Goal: Task Accomplishment & Management: Complete application form

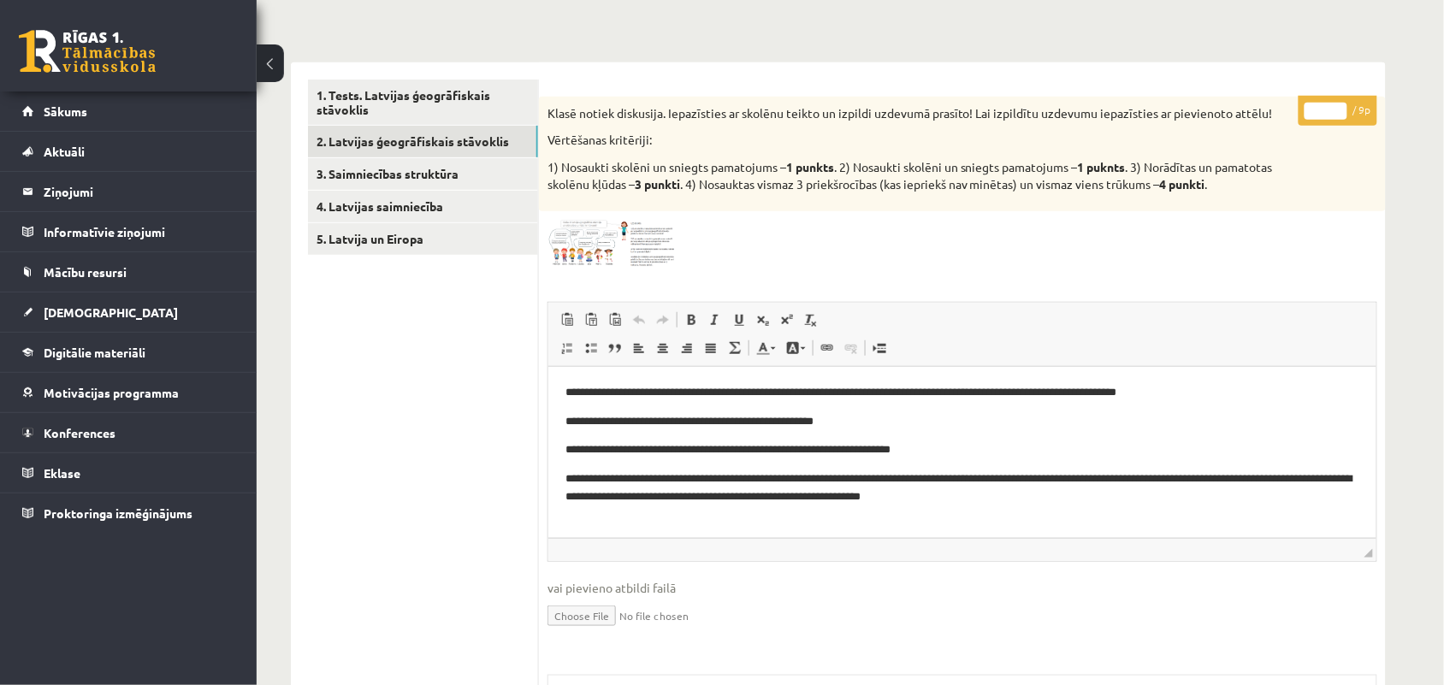
scroll to position [219, 0]
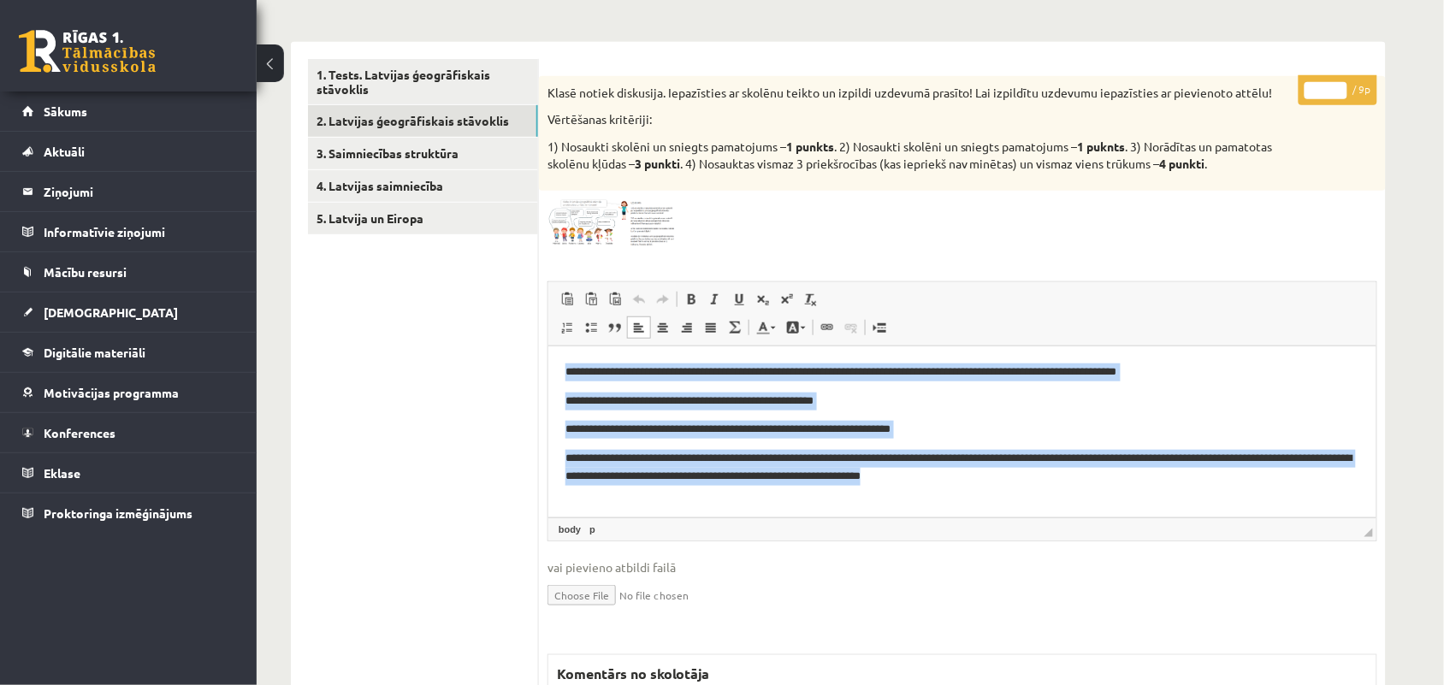
drag, startPoint x: 565, startPoint y: 378, endPoint x: 1053, endPoint y: 474, distance: 497.1
click at [1053, 474] on body "**********" at bounding box center [962, 424] width 794 height 122
copy body "**********"
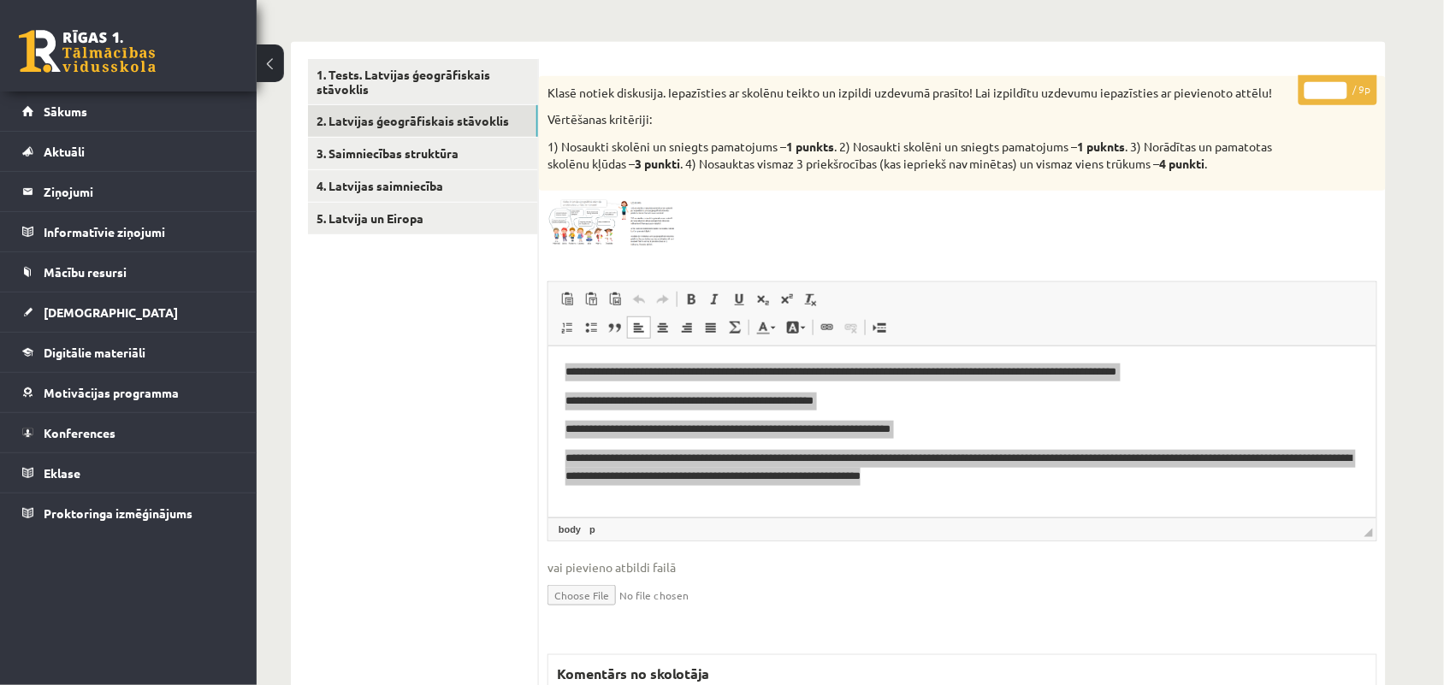
click at [592, 227] on img at bounding box center [612, 223] width 128 height 48
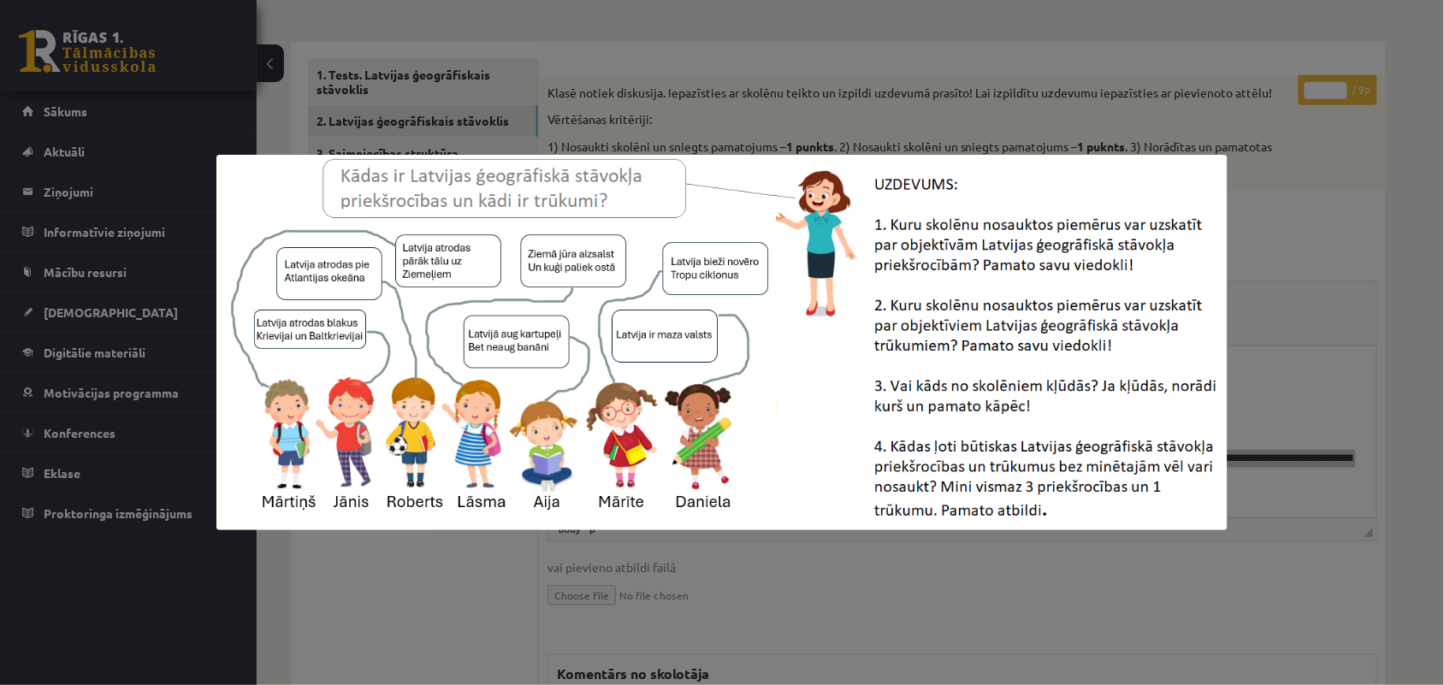
click at [446, 587] on div at bounding box center [722, 342] width 1444 height 685
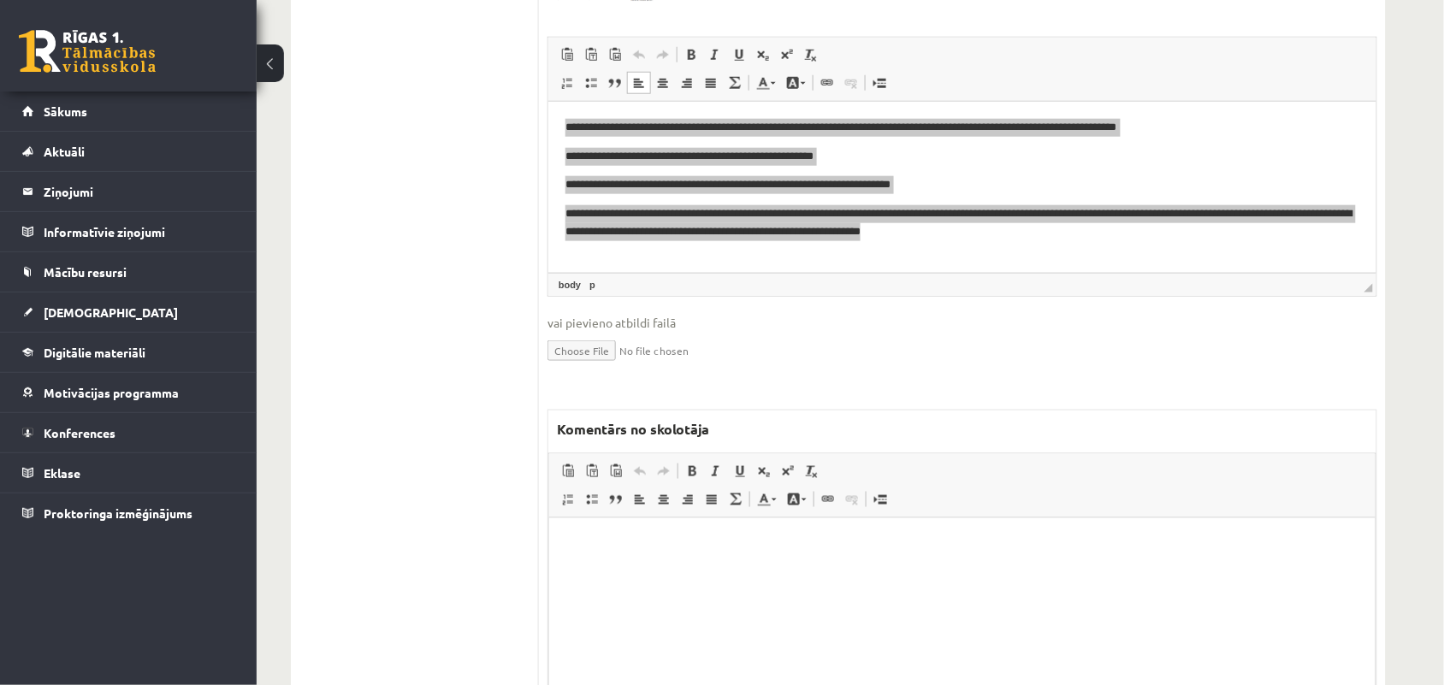
scroll to position [478, 0]
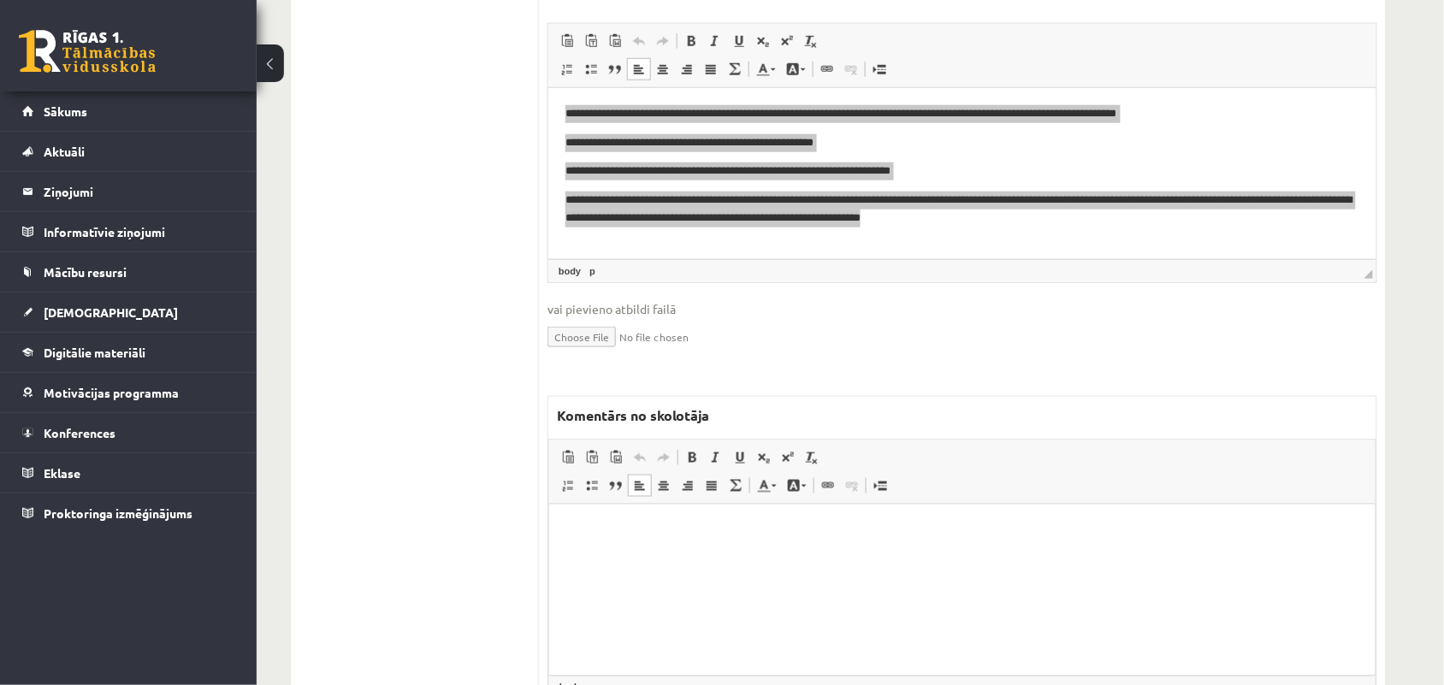
click at [684, 556] on html at bounding box center [962, 530] width 827 height 52
click at [621, 527] on p "**********" at bounding box center [962, 530] width 792 height 18
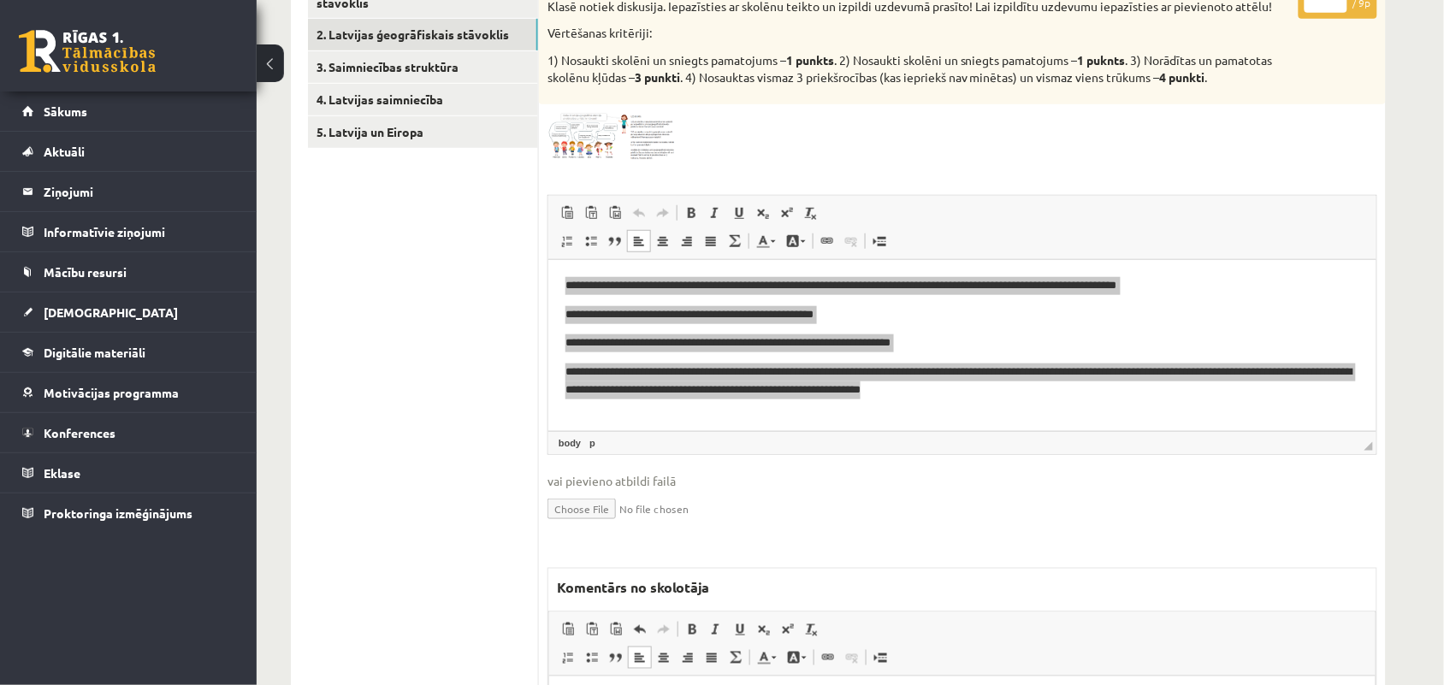
scroll to position [288, 0]
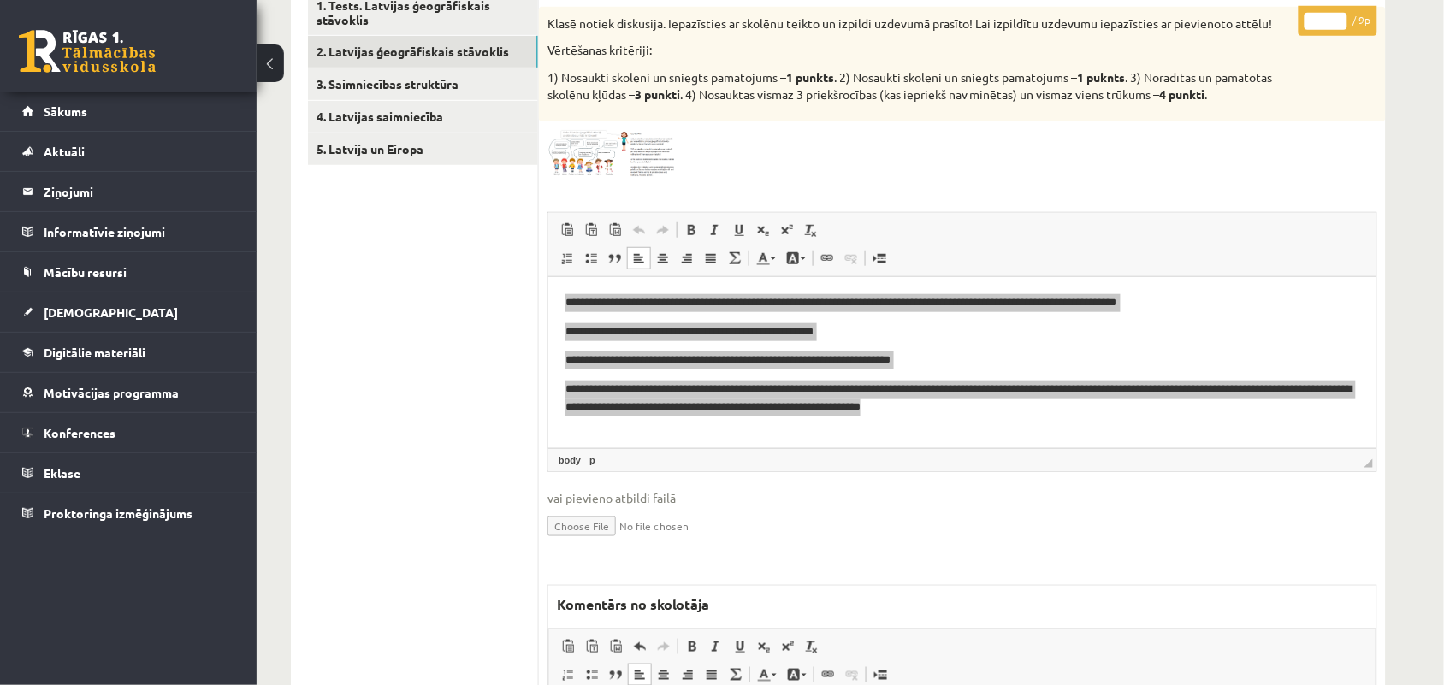
click at [528, 292] on ul "1. Tests. Latvijas ģeogrāfiskais stāvoklis 2. Latvijas ģeogrāfiskais stāvoklis …" at bounding box center [423, 463] width 231 height 946
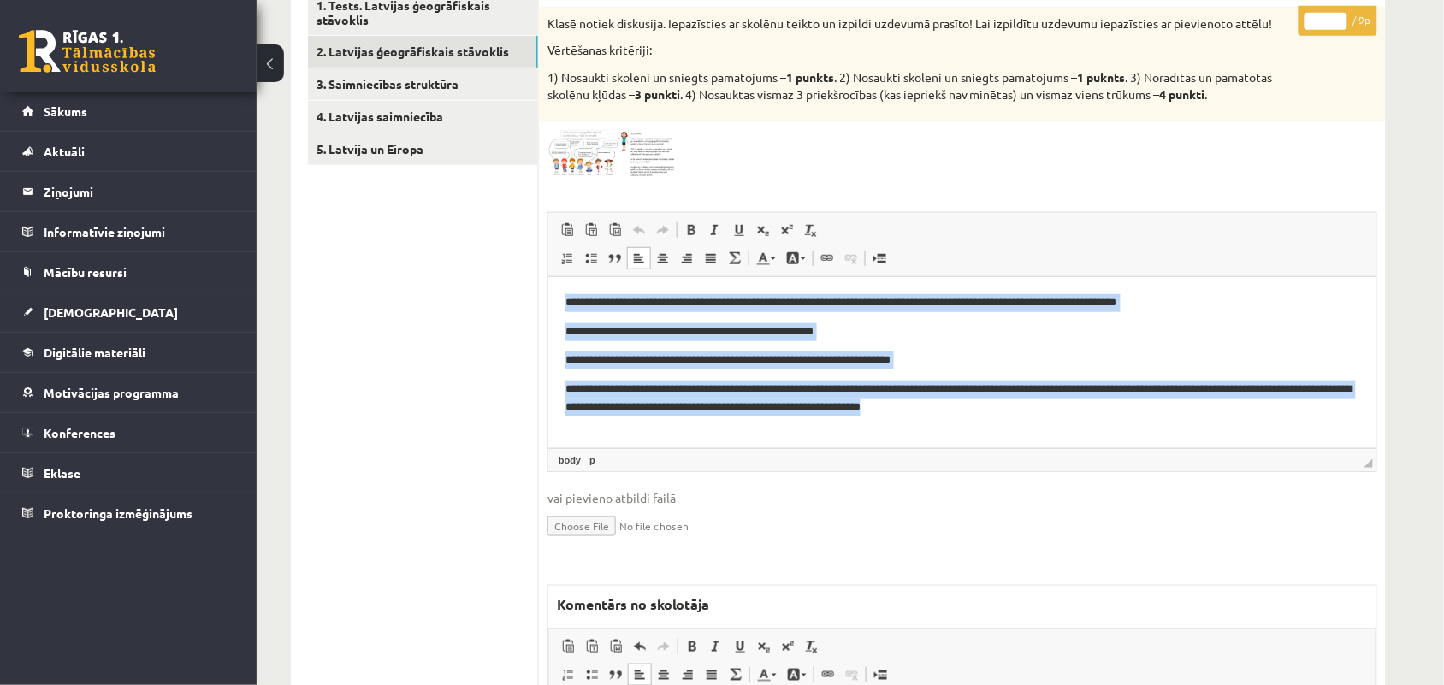
click at [927, 344] on body "**********" at bounding box center [962, 355] width 794 height 122
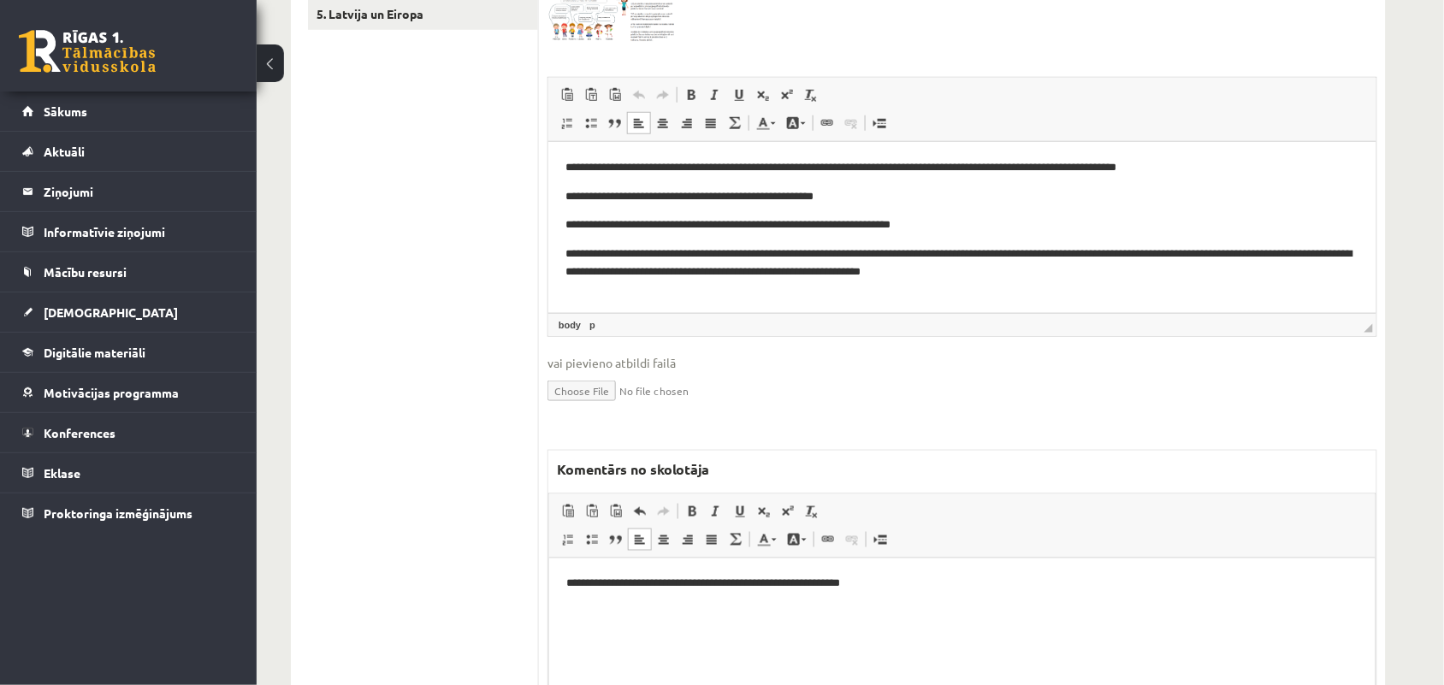
scroll to position [428, 0]
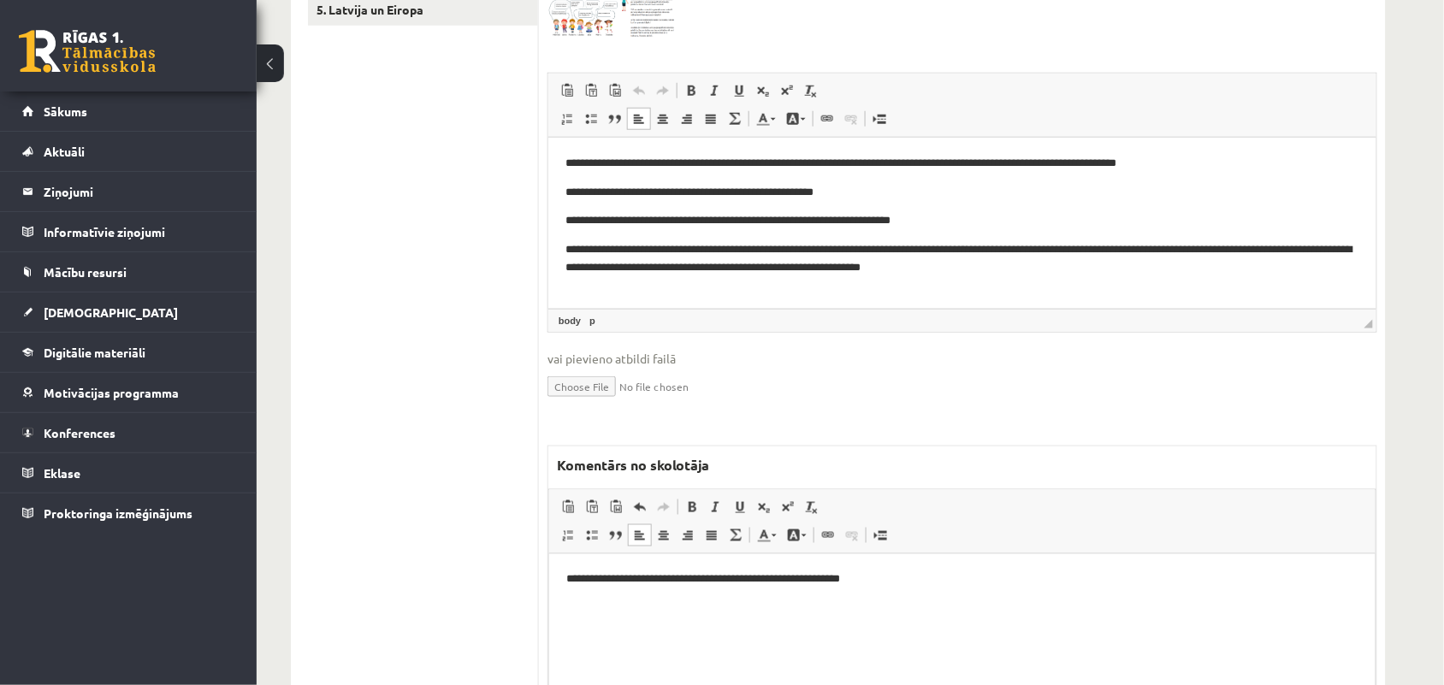
click at [897, 572] on p "**********" at bounding box center [962, 580] width 792 height 18
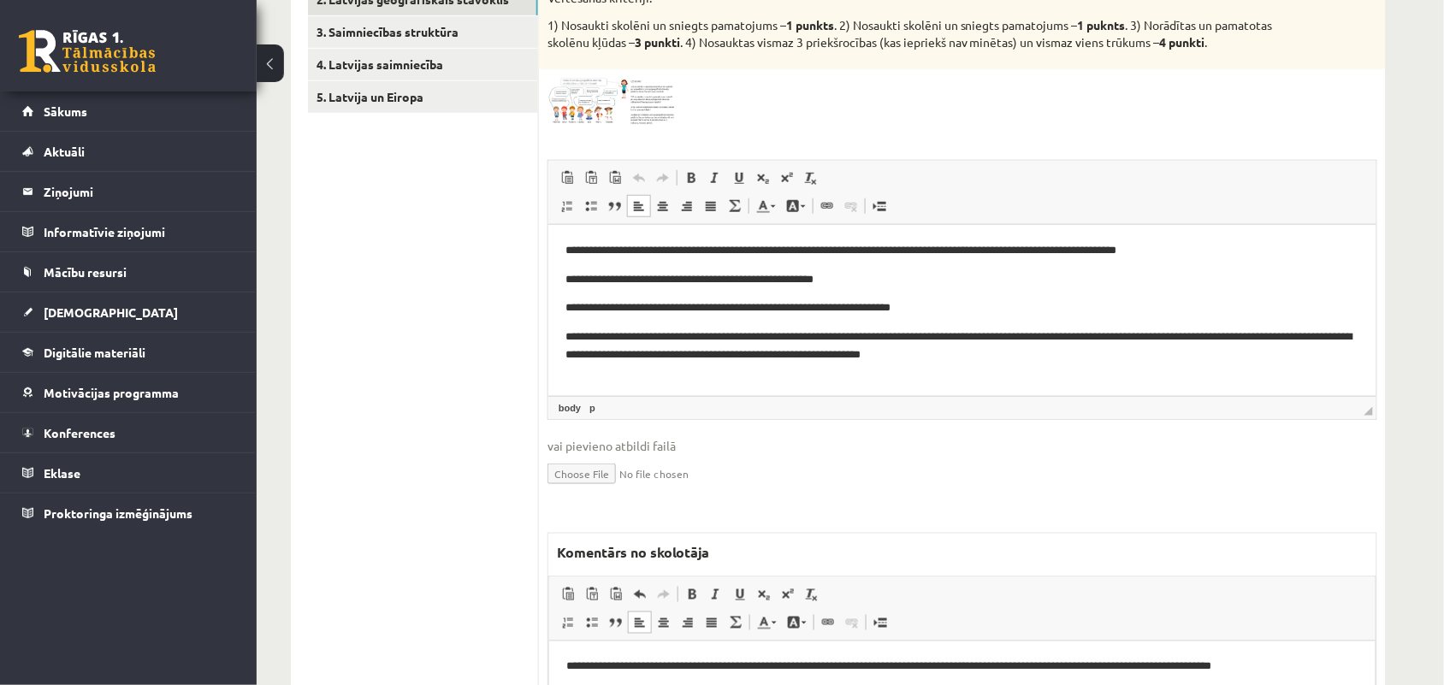
scroll to position [339, 0]
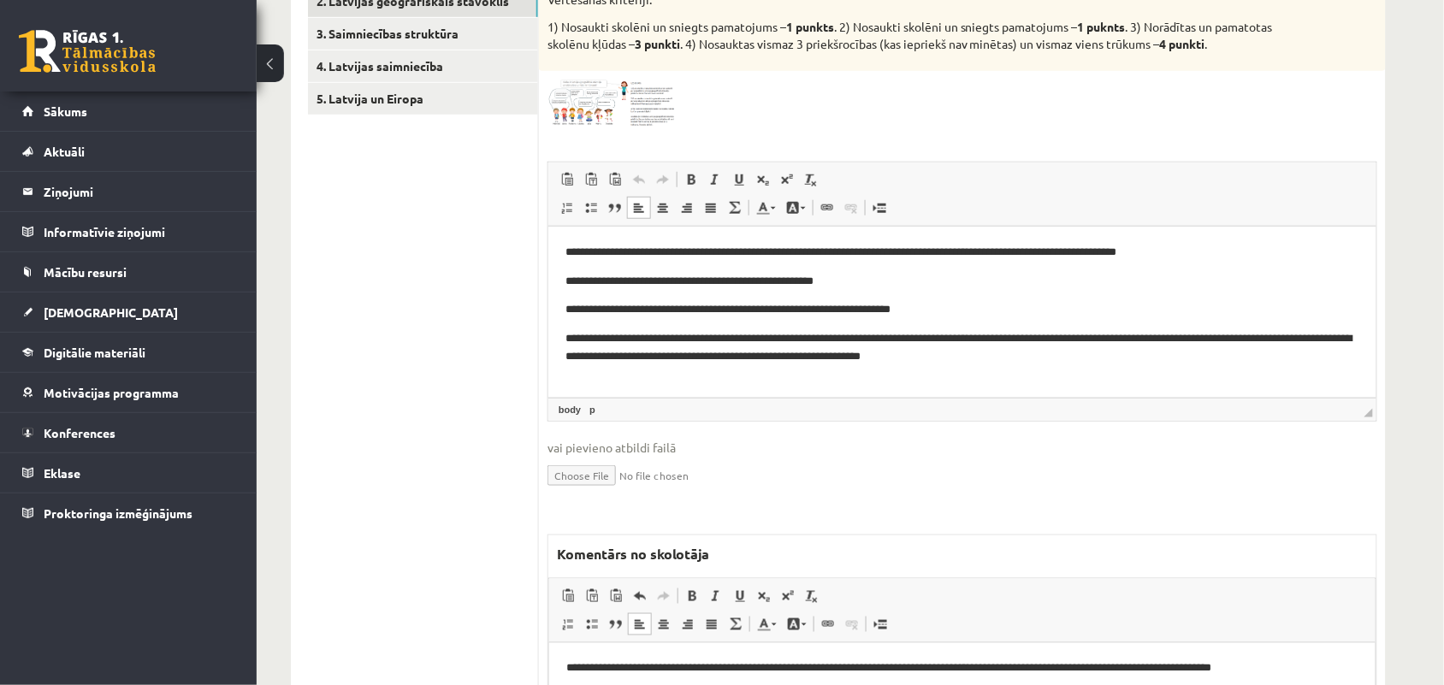
click at [605, 109] on span at bounding box center [612, 120] width 27 height 27
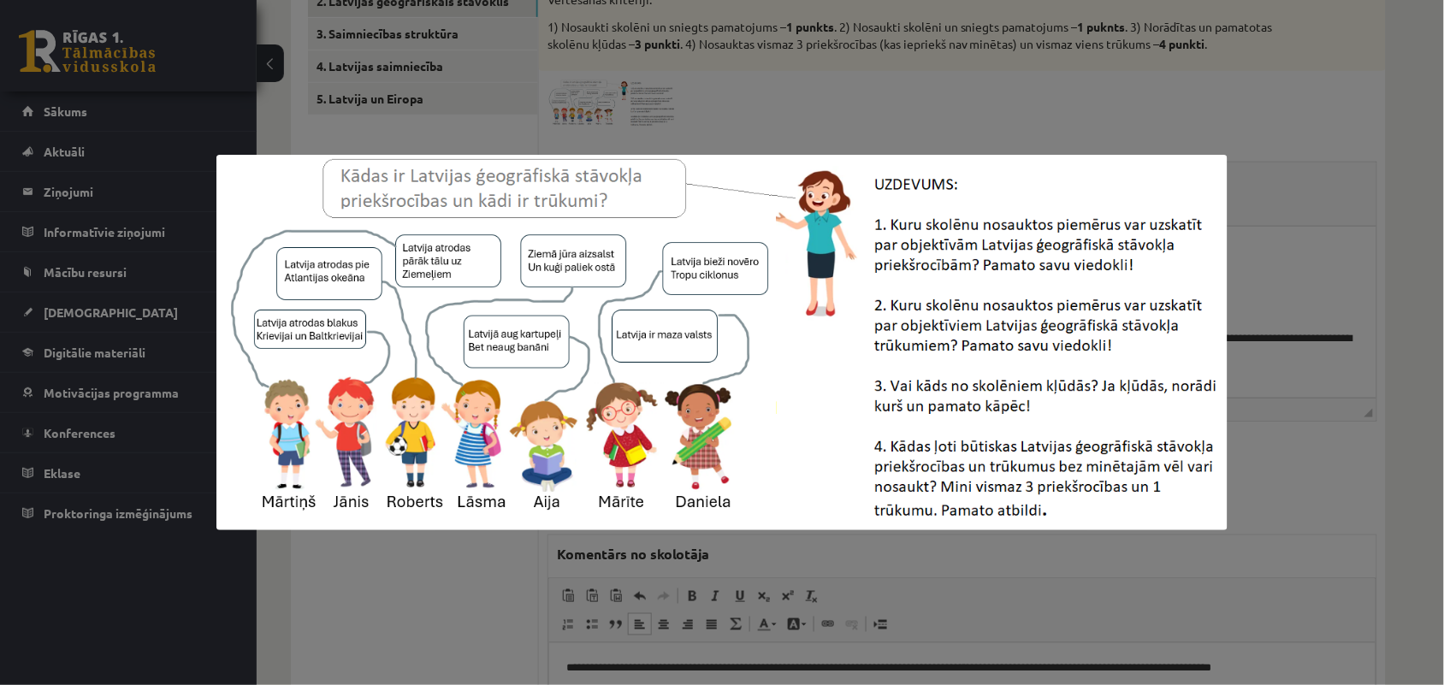
click at [776, 120] on div at bounding box center [722, 342] width 1444 height 685
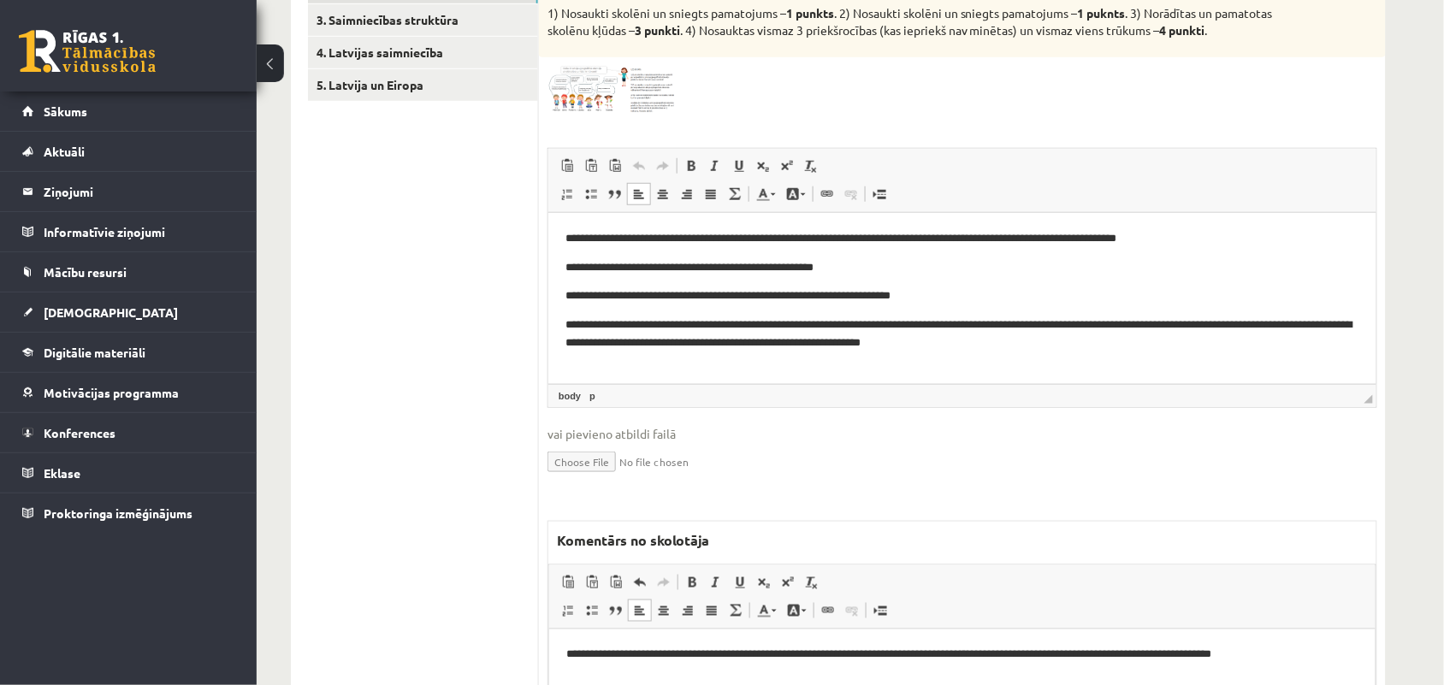
scroll to position [348, 0]
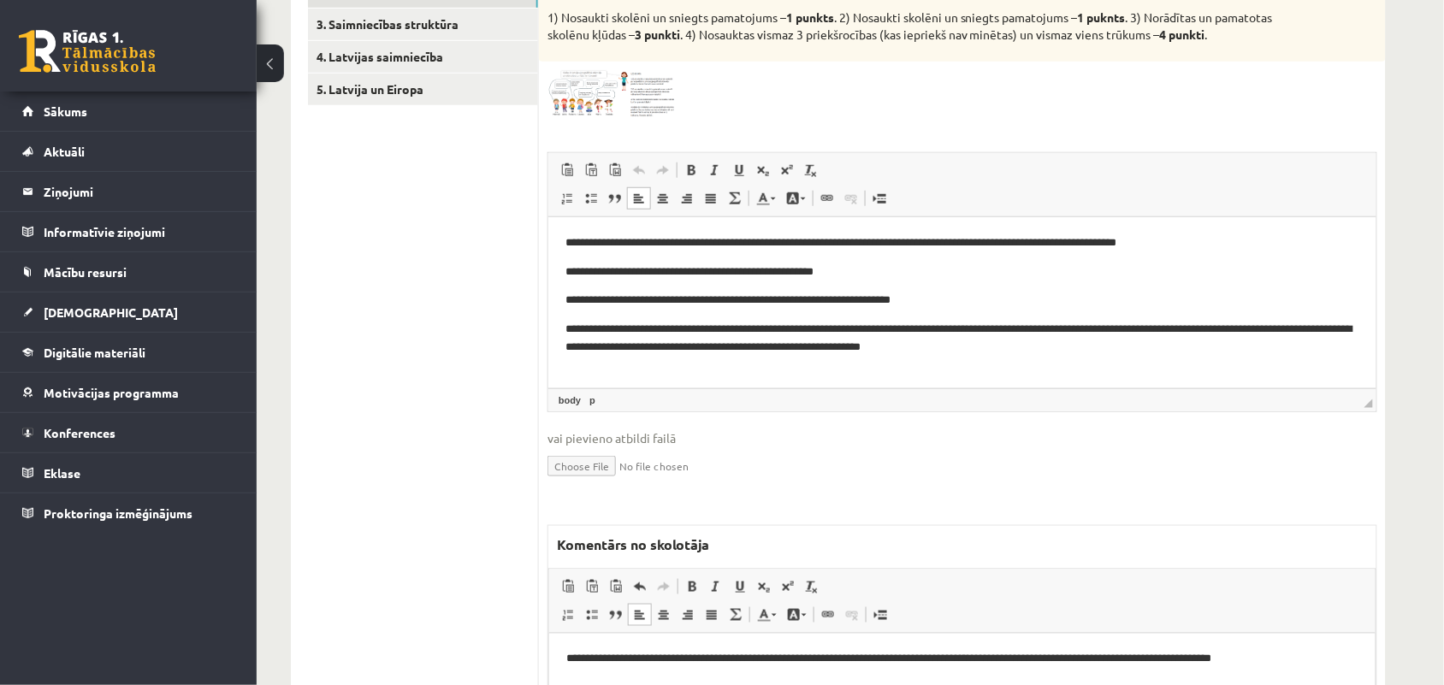
click at [596, 95] on img at bounding box center [612, 94] width 128 height 48
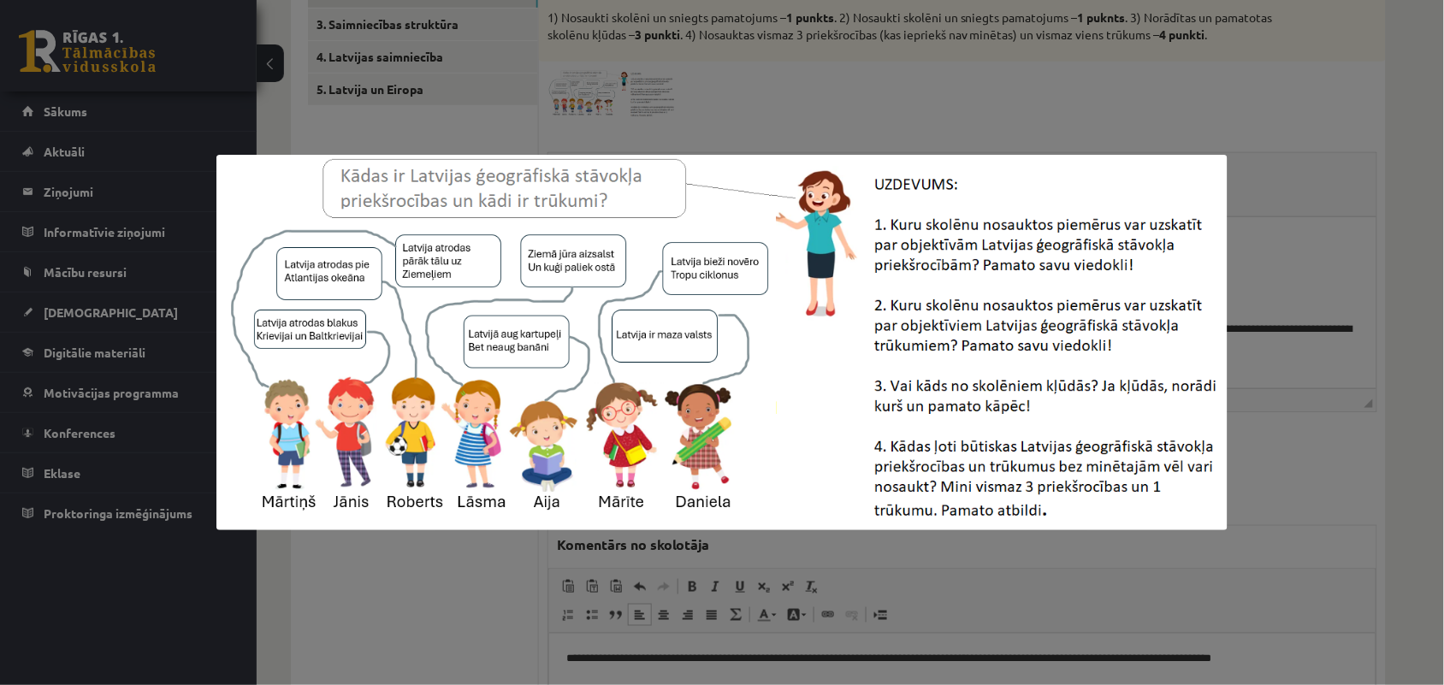
click at [759, 77] on div at bounding box center [722, 342] width 1444 height 685
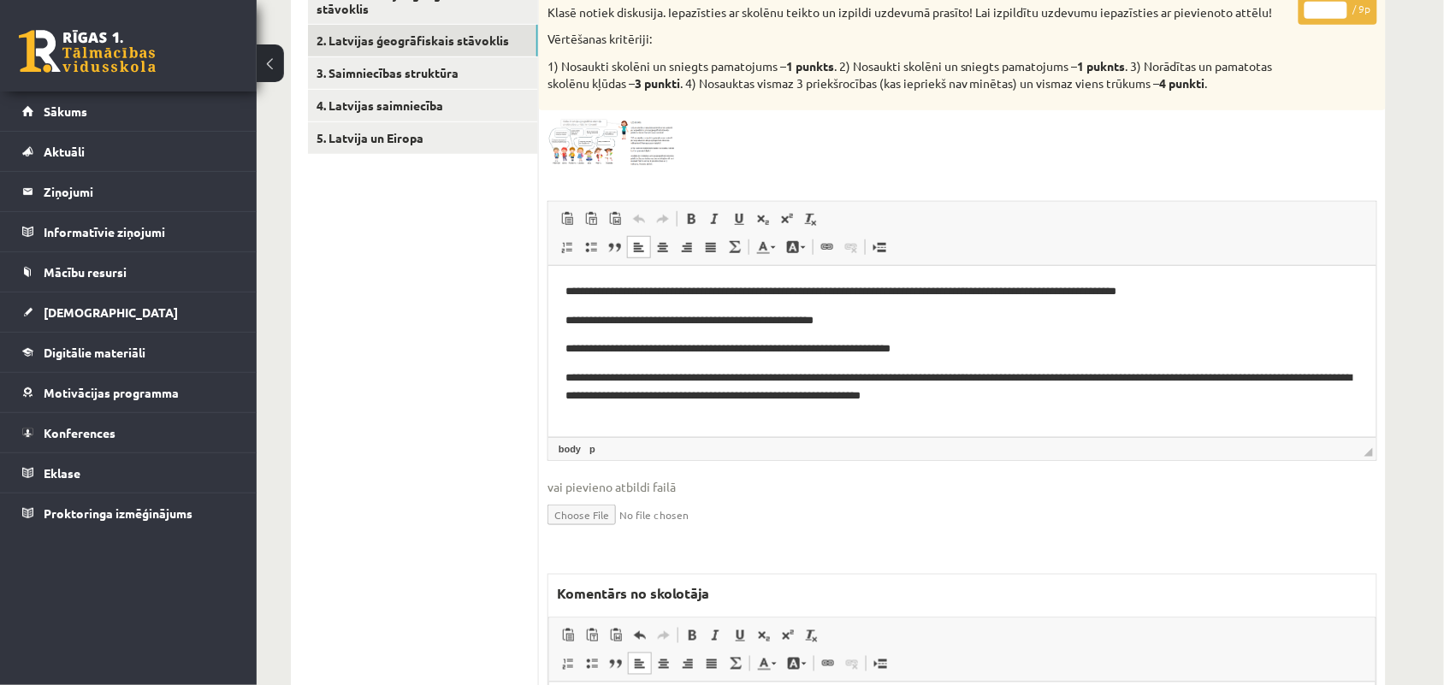
scroll to position [280, 0]
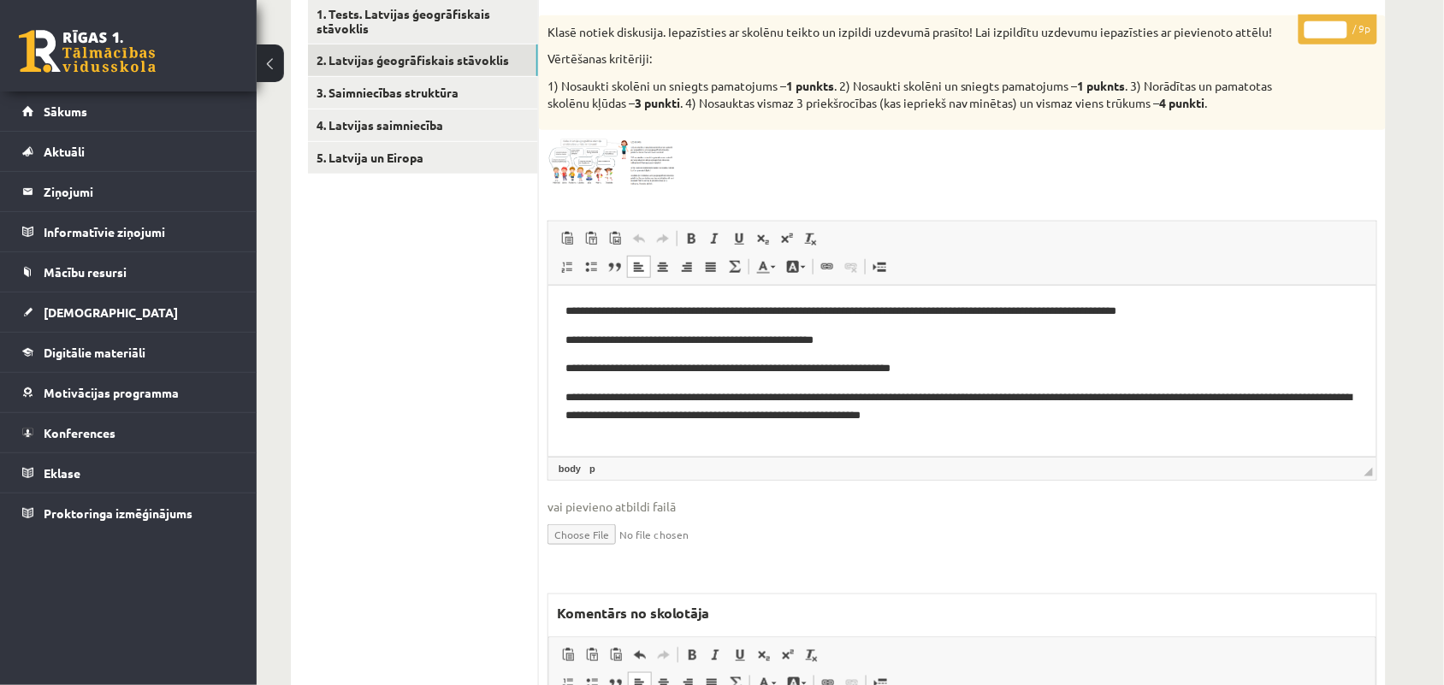
click at [597, 160] on img at bounding box center [612, 163] width 128 height 48
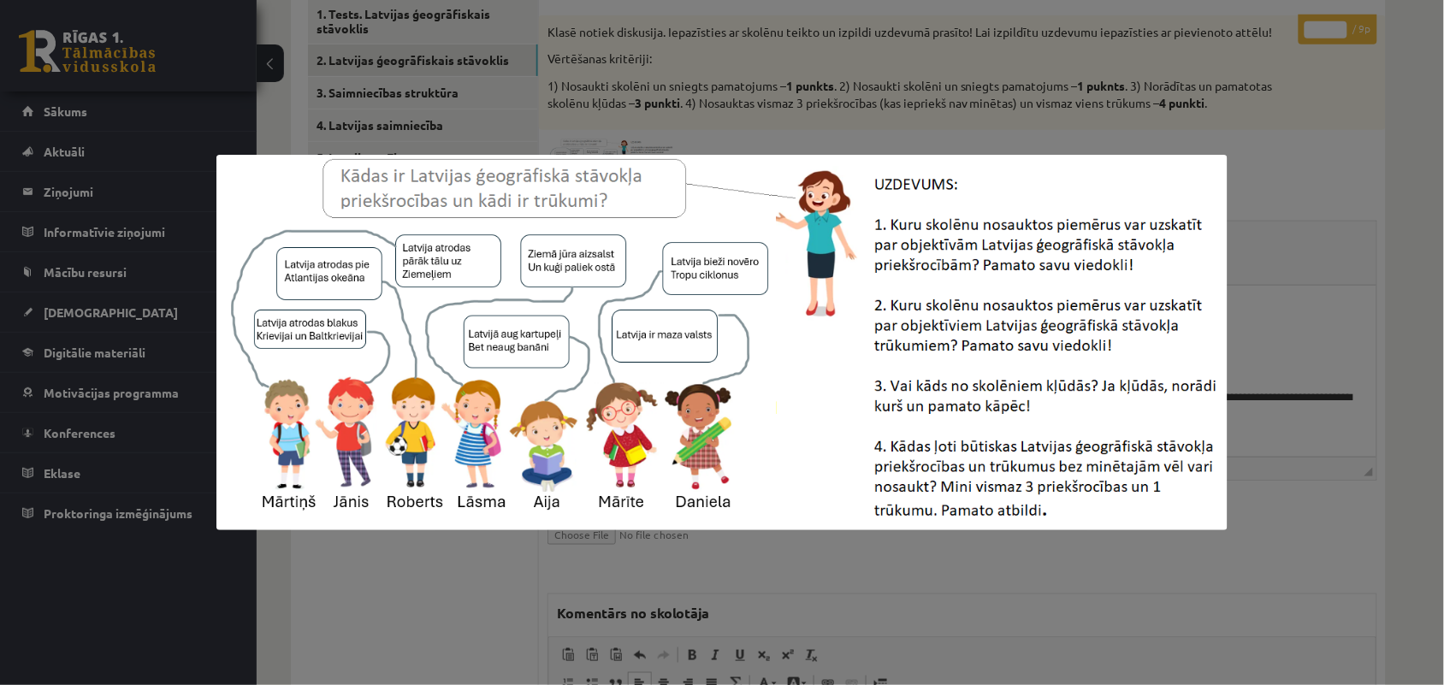
click at [597, 160] on img at bounding box center [722, 343] width 1011 height 376
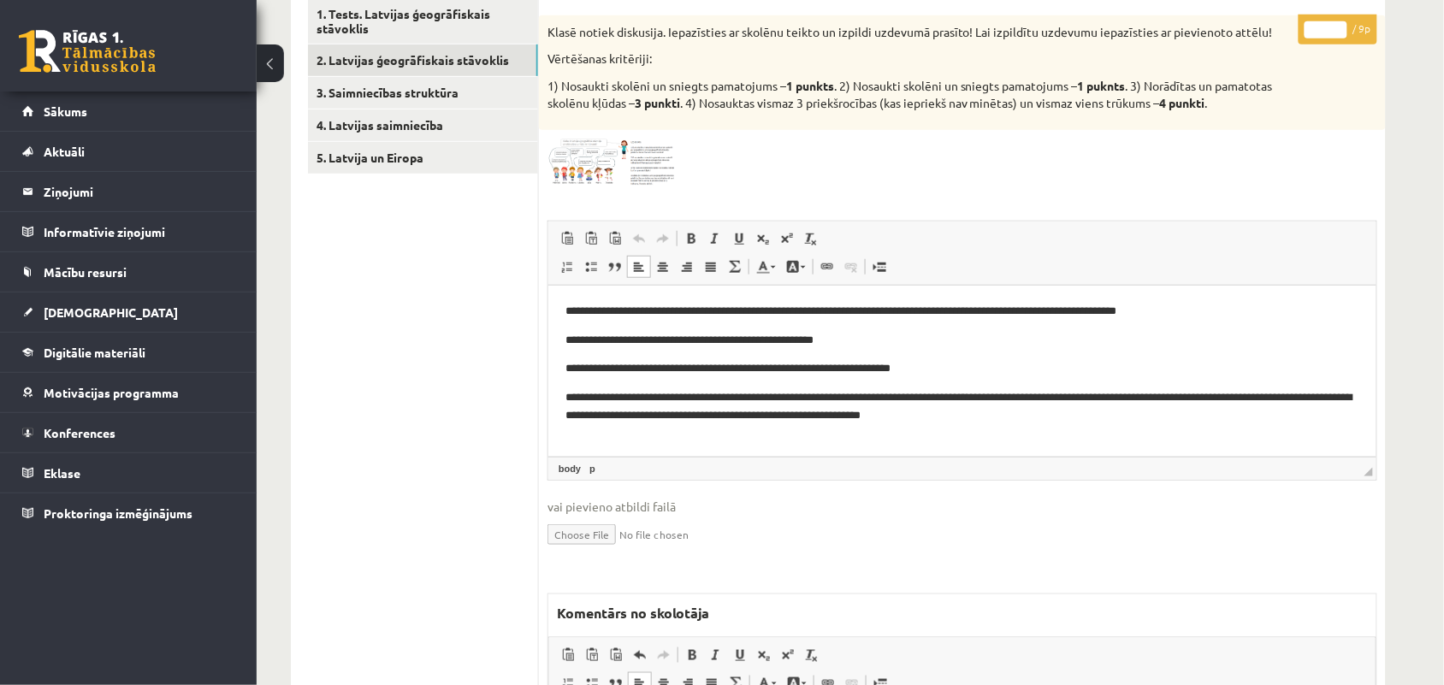
click at [597, 160] on img at bounding box center [612, 163] width 128 height 48
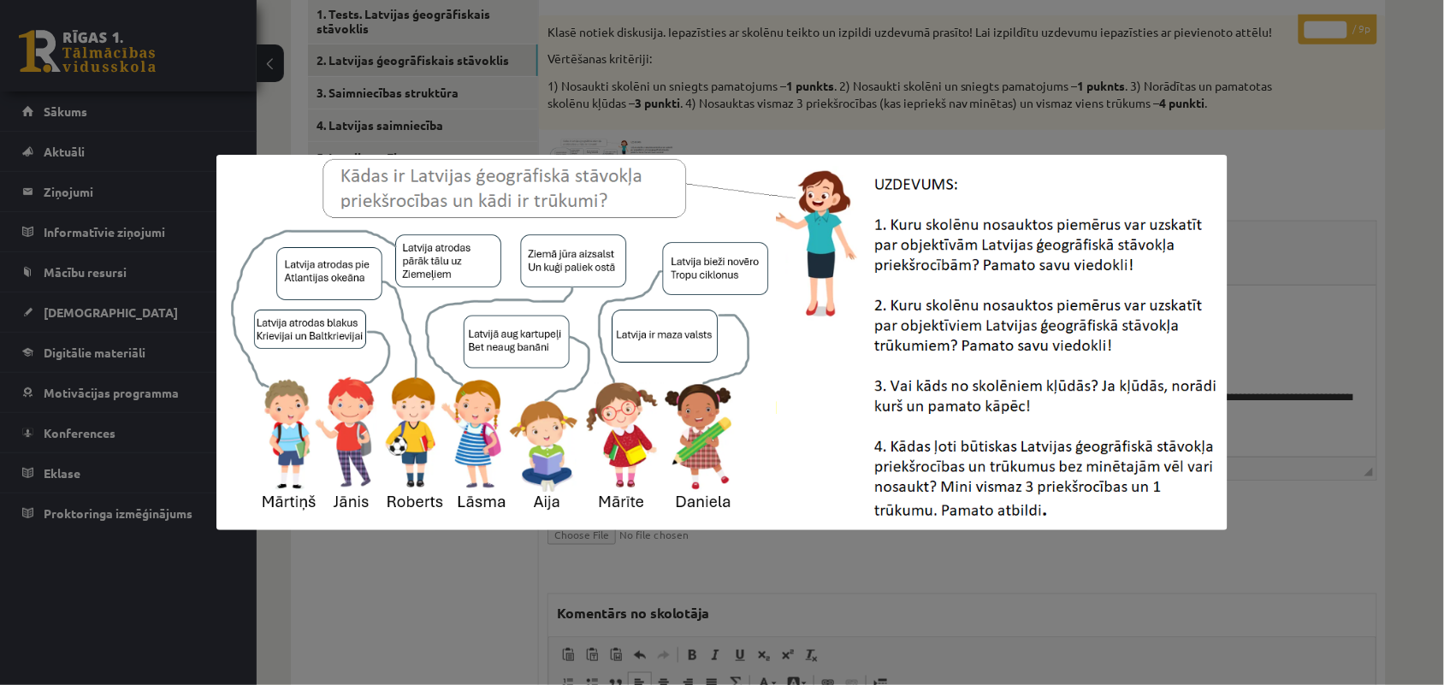
click at [597, 160] on img at bounding box center [722, 343] width 1011 height 376
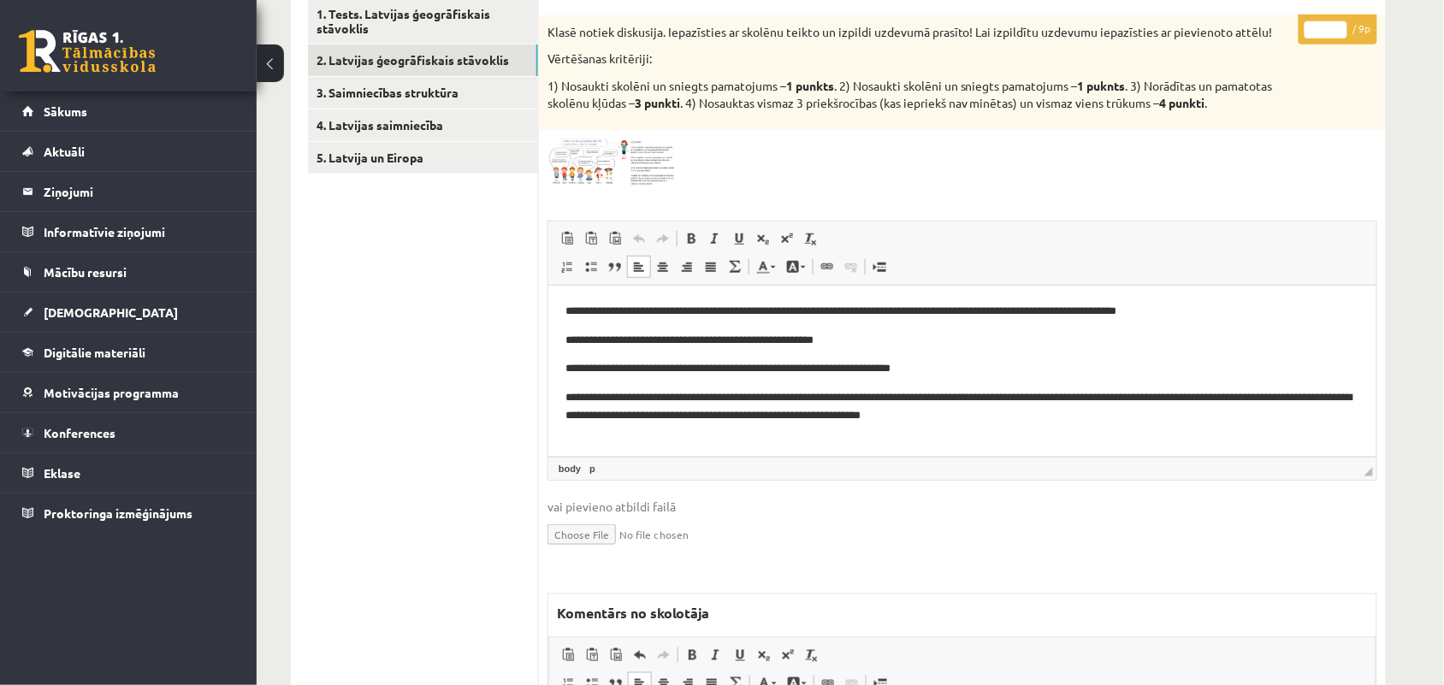
click at [597, 160] on img at bounding box center [612, 163] width 128 height 48
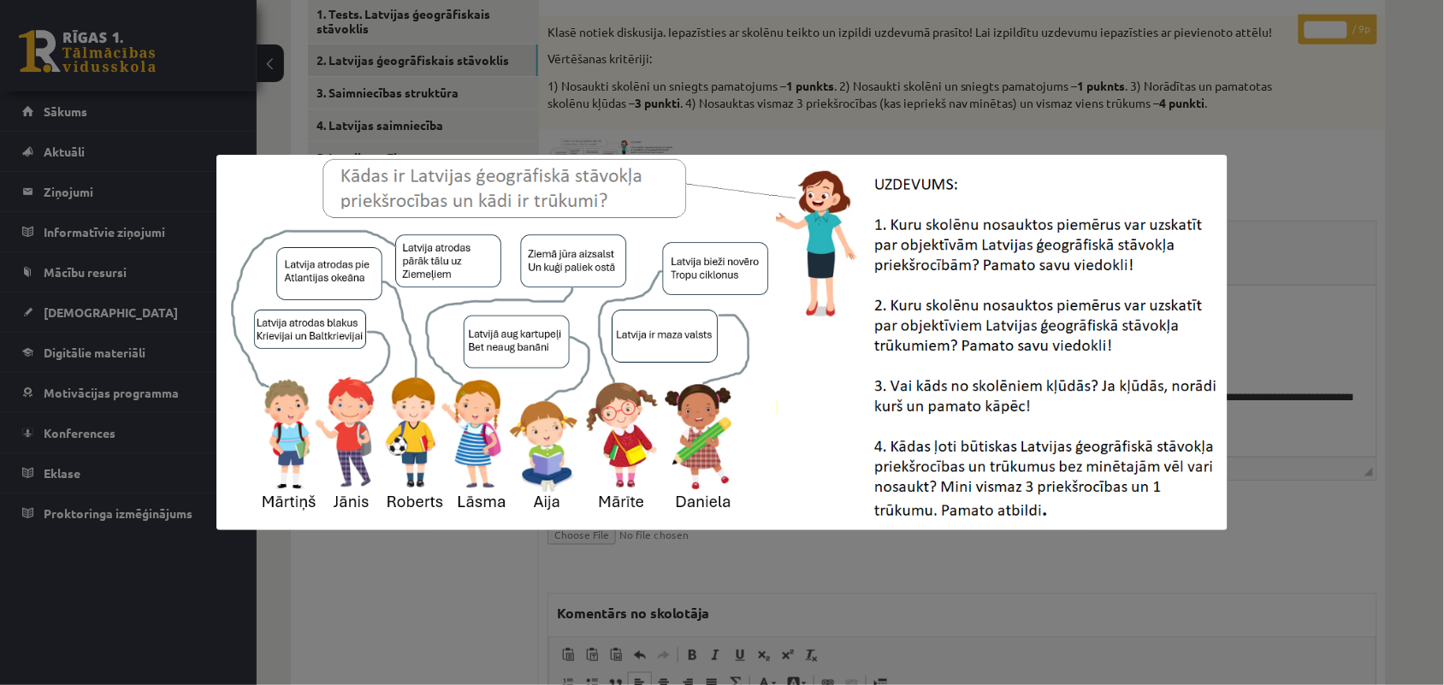
click at [597, 160] on img at bounding box center [722, 343] width 1011 height 376
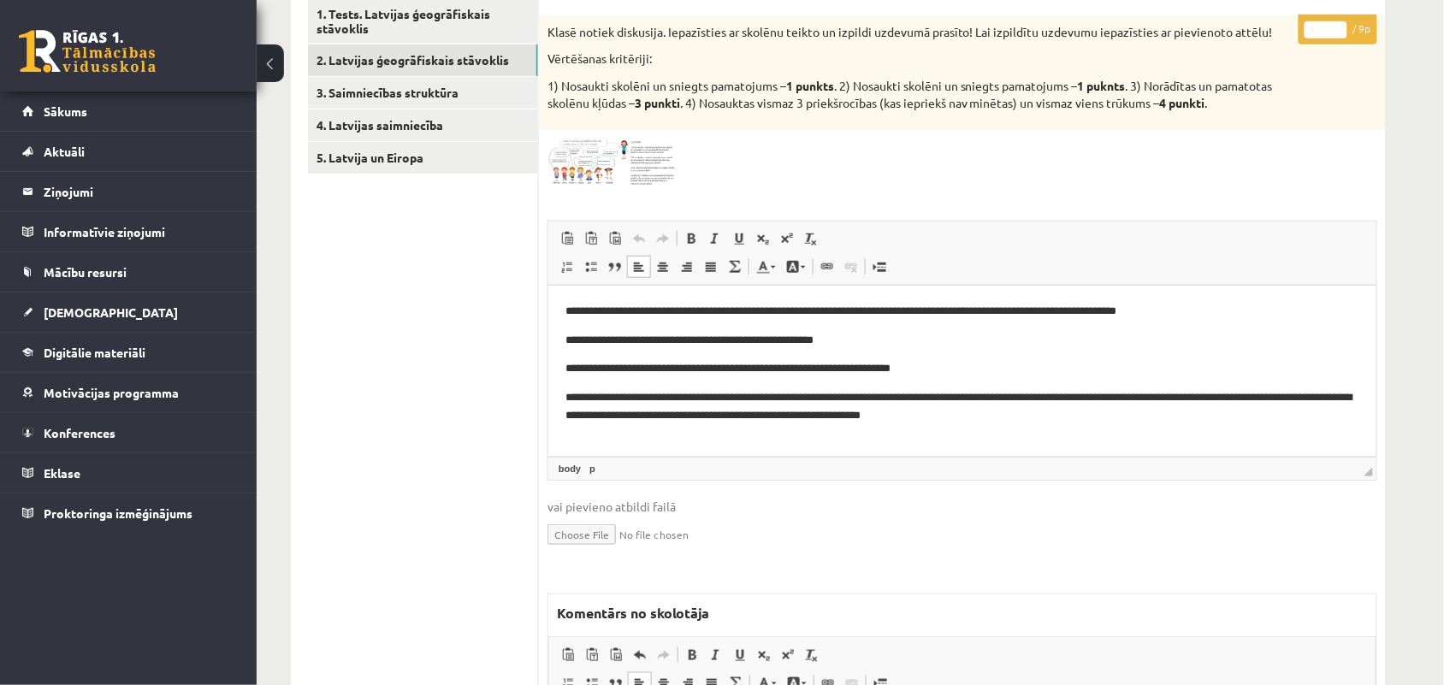
click at [597, 160] on img at bounding box center [612, 163] width 128 height 48
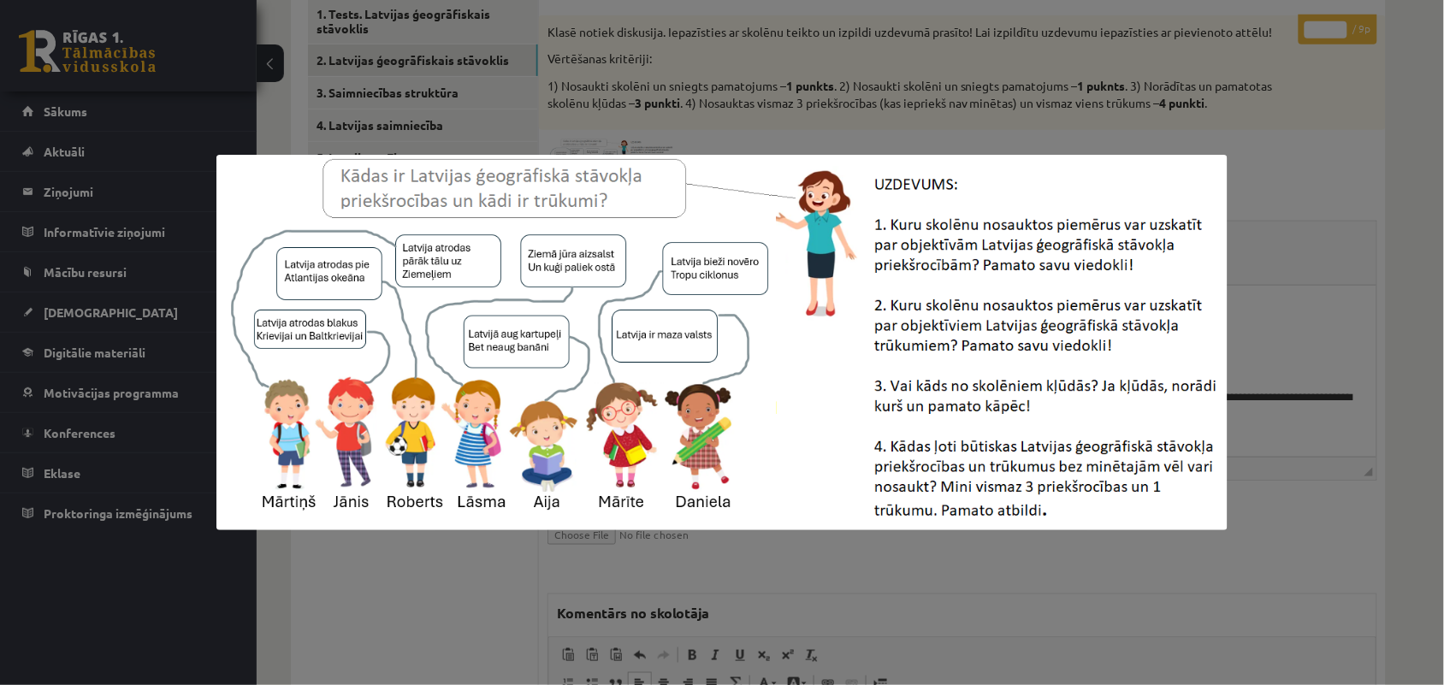
click at [597, 160] on img at bounding box center [722, 343] width 1011 height 376
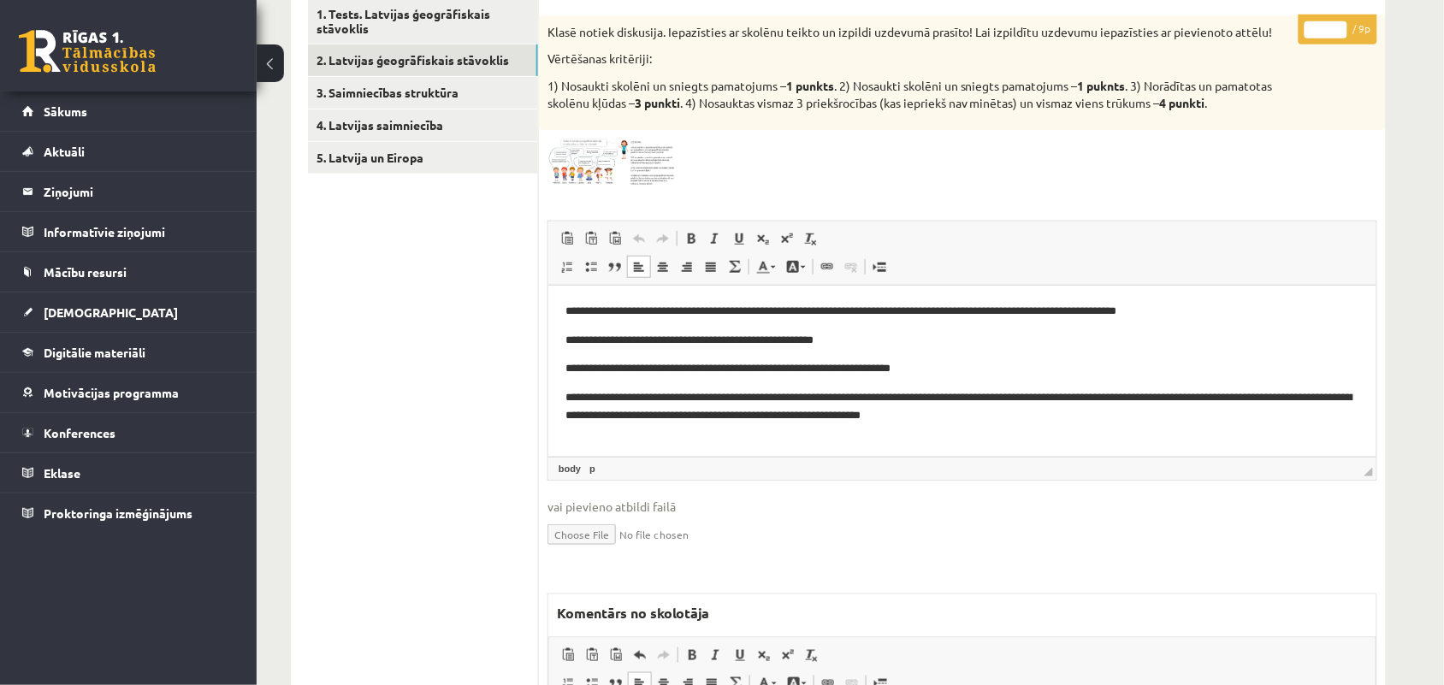
click at [597, 160] on img at bounding box center [612, 163] width 128 height 48
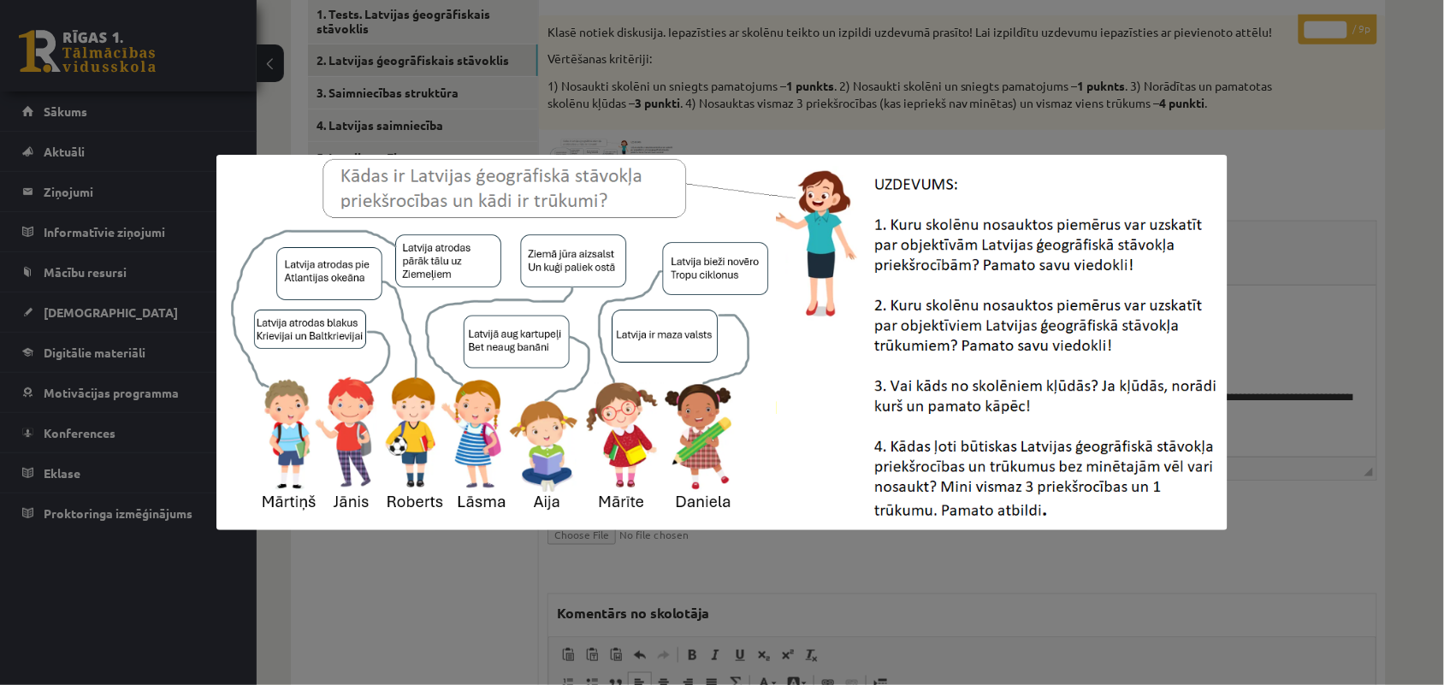
click at [597, 160] on img at bounding box center [722, 343] width 1011 height 376
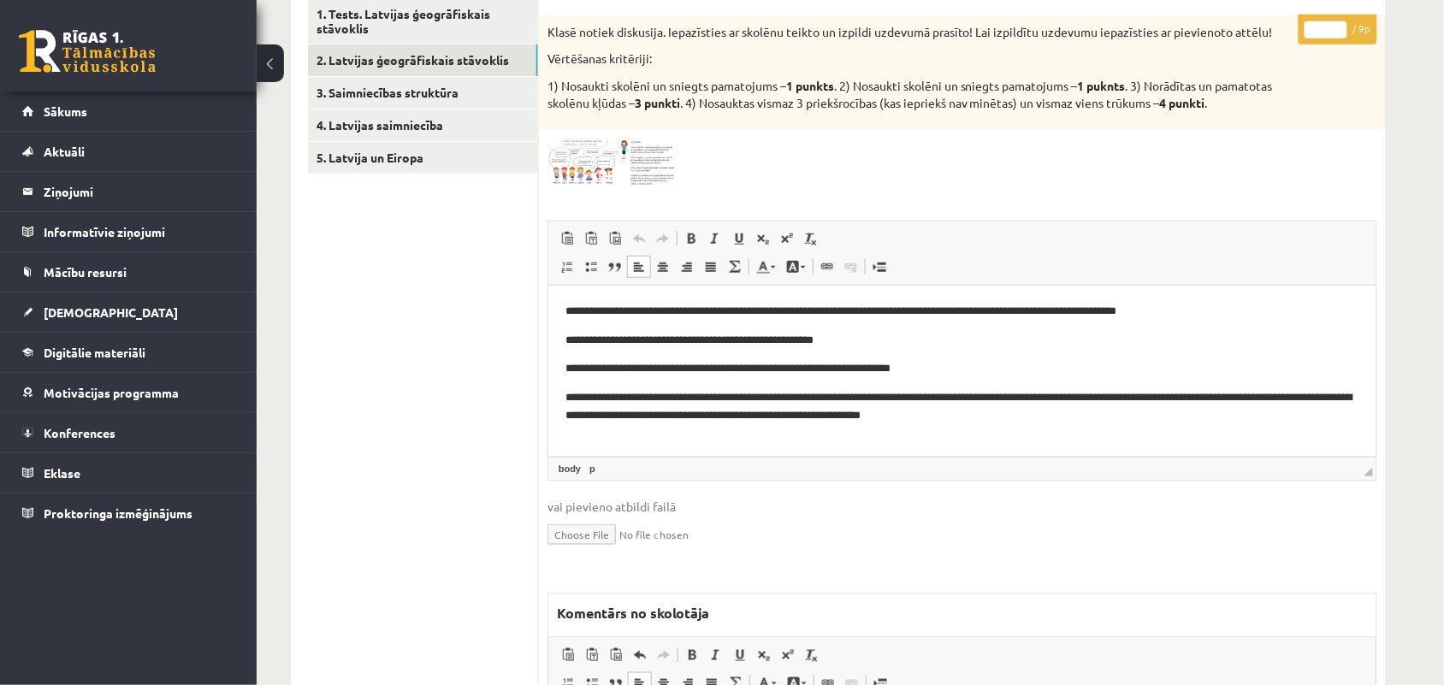
click at [597, 160] on img at bounding box center [612, 163] width 128 height 48
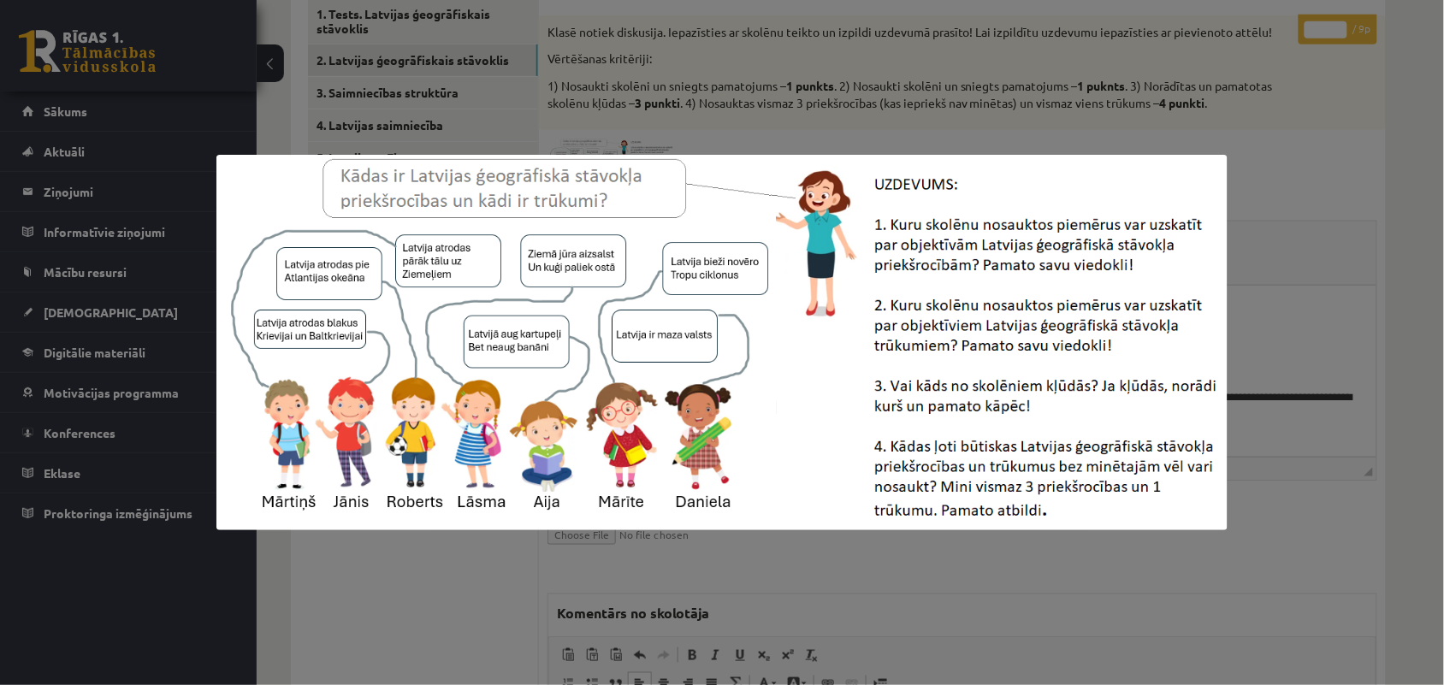
click at [597, 160] on img at bounding box center [722, 343] width 1011 height 376
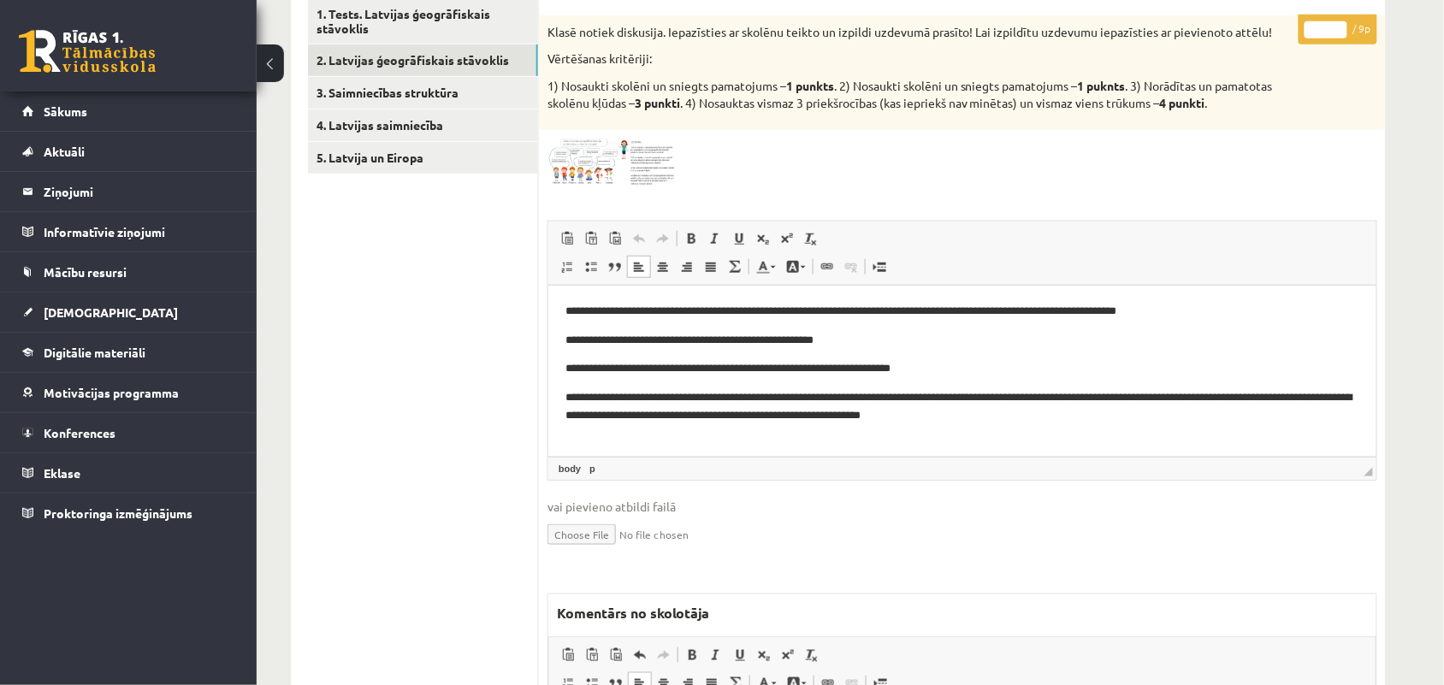
click at [597, 160] on img at bounding box center [612, 163] width 128 height 48
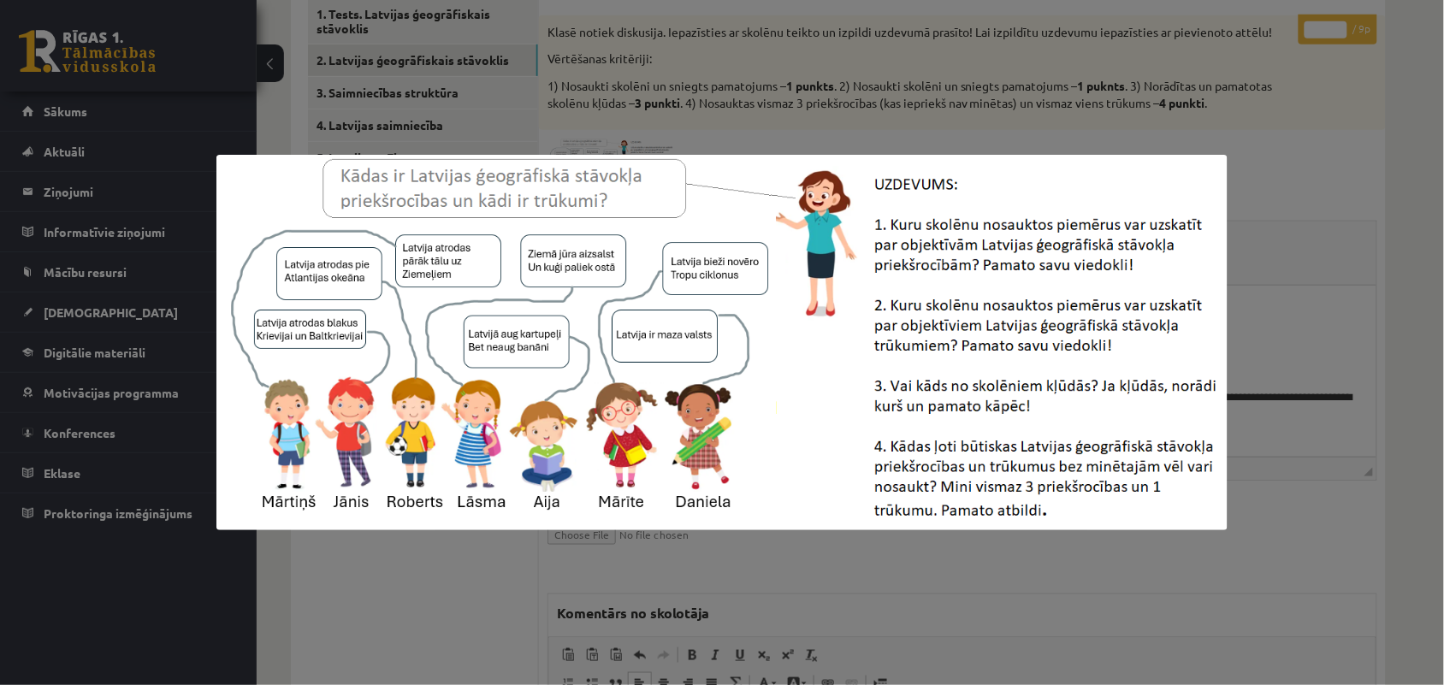
click at [597, 160] on img at bounding box center [722, 343] width 1011 height 376
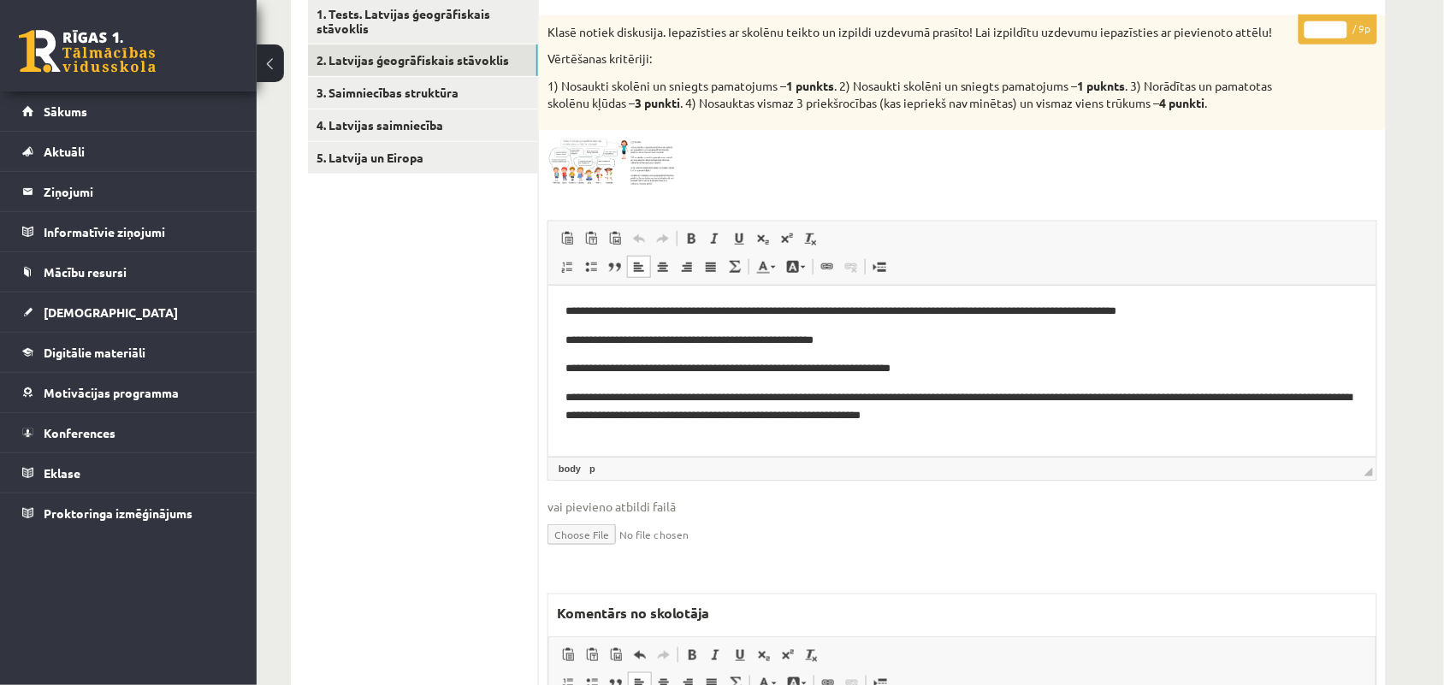
click at [1320, 27] on input "*" at bounding box center [1326, 29] width 43 height 17
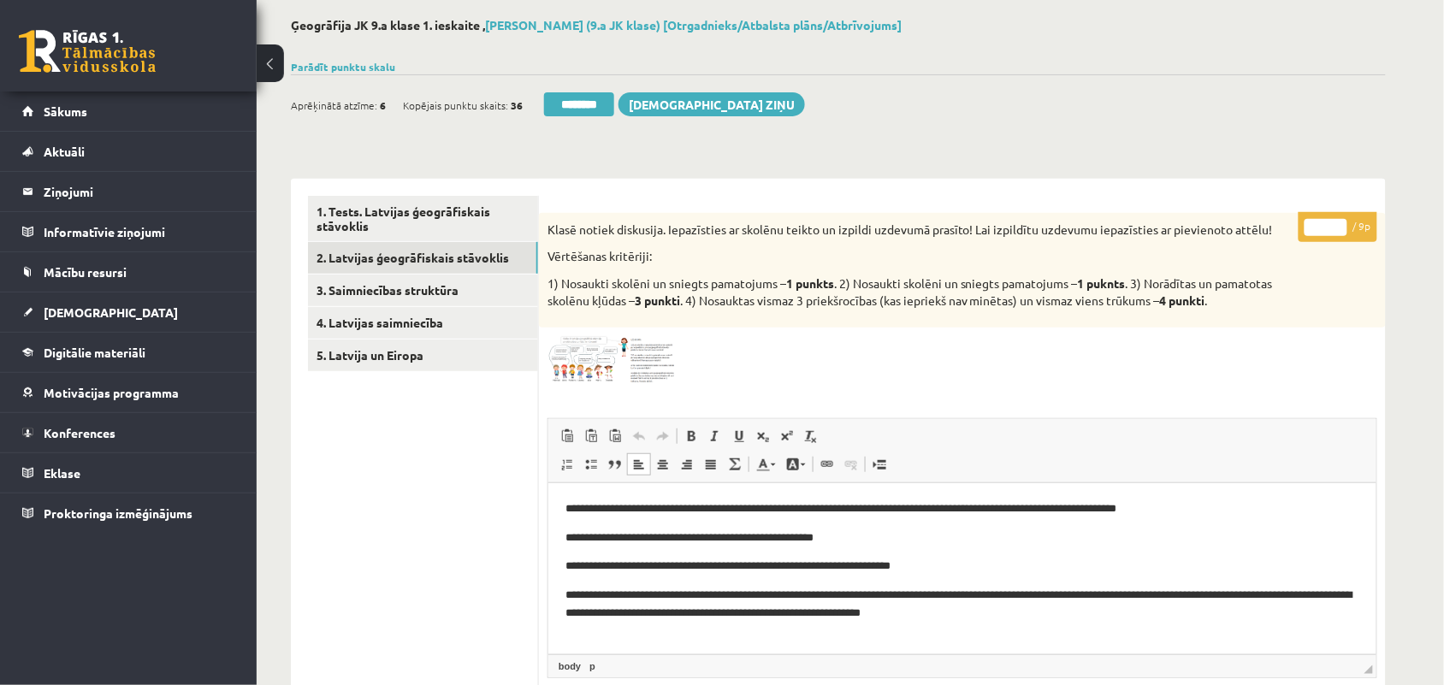
scroll to position [0, 0]
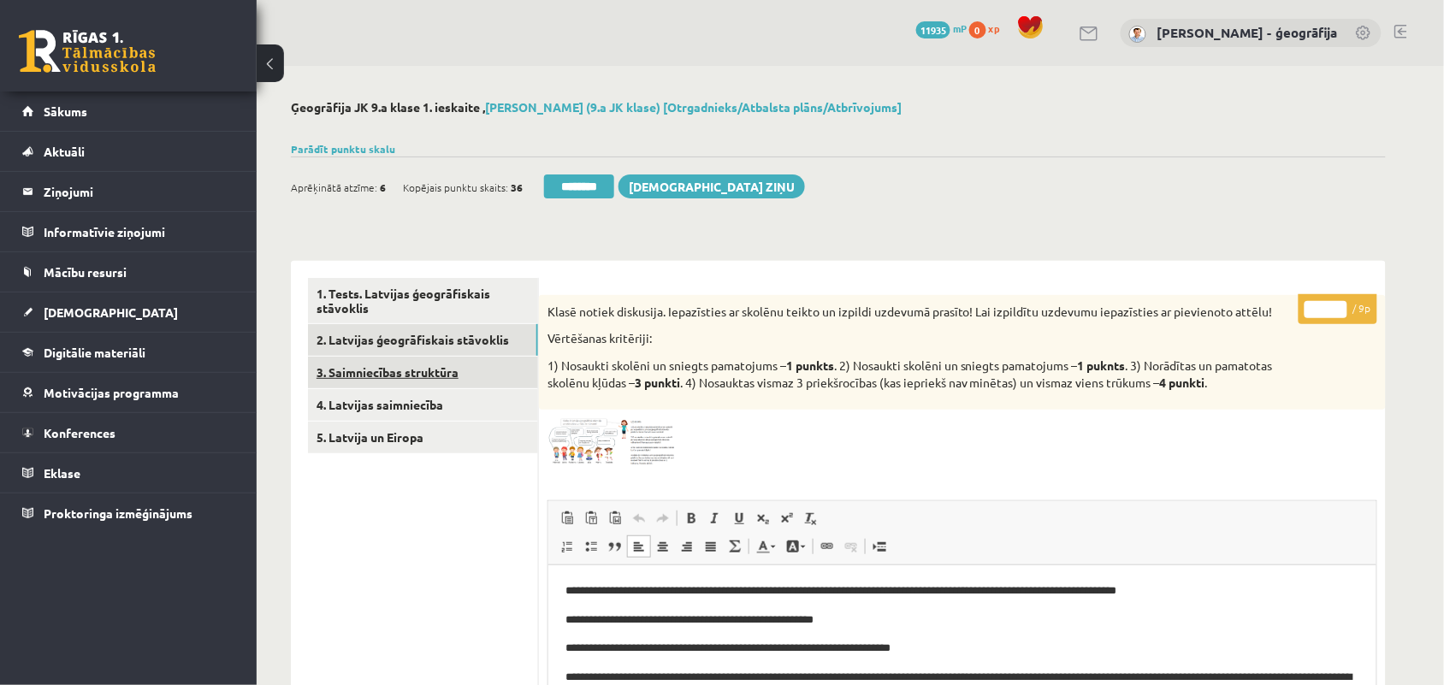
type input "*"
click at [374, 365] on link "3. Saimniecības struktūra" at bounding box center [423, 373] width 230 height 32
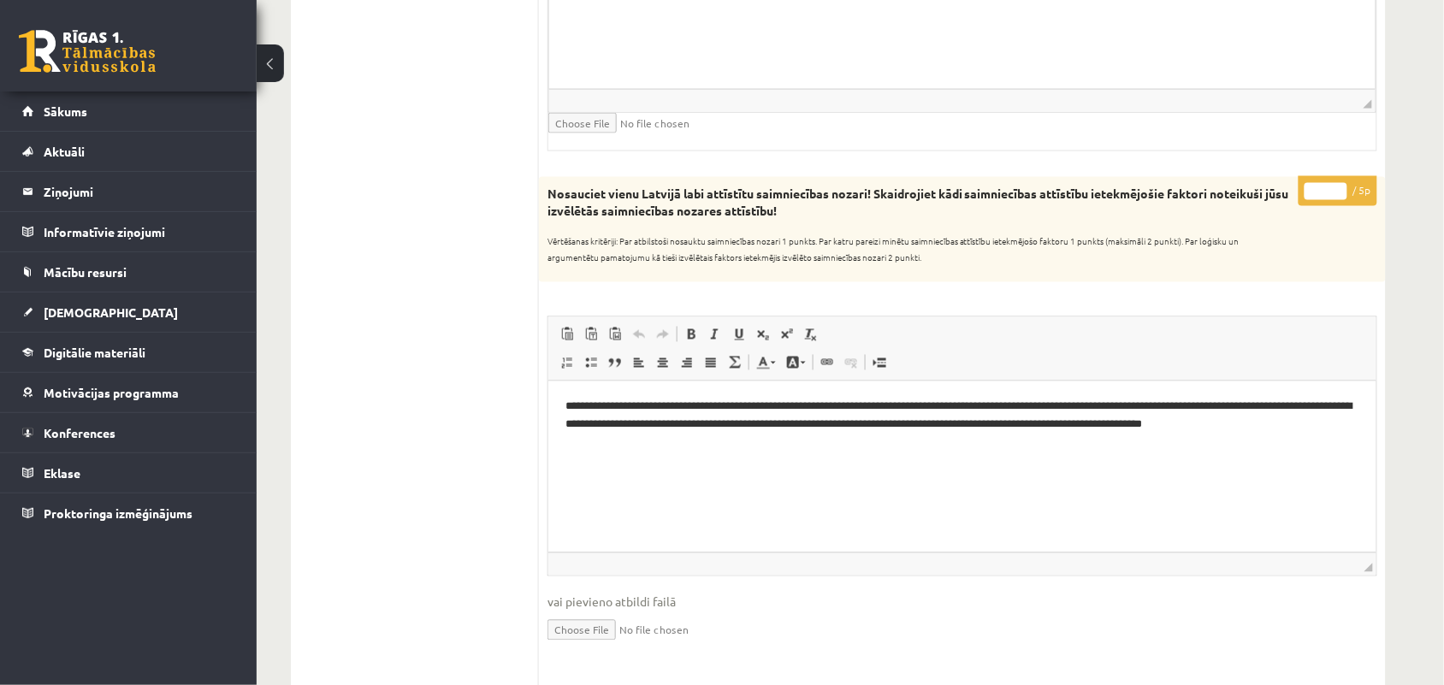
scroll to position [716, 0]
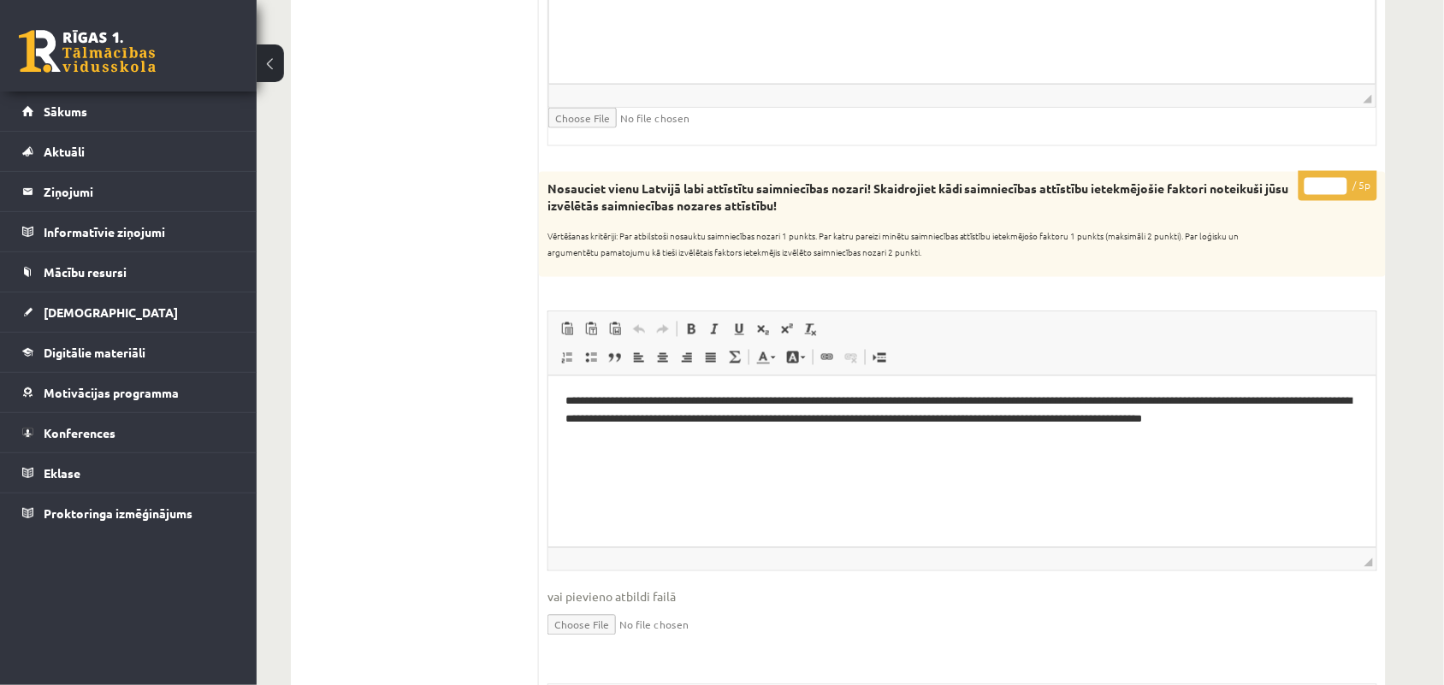
click at [1338, 180] on input "*" at bounding box center [1326, 186] width 43 height 17
type input "*"
click at [1338, 180] on input "*" at bounding box center [1326, 186] width 43 height 17
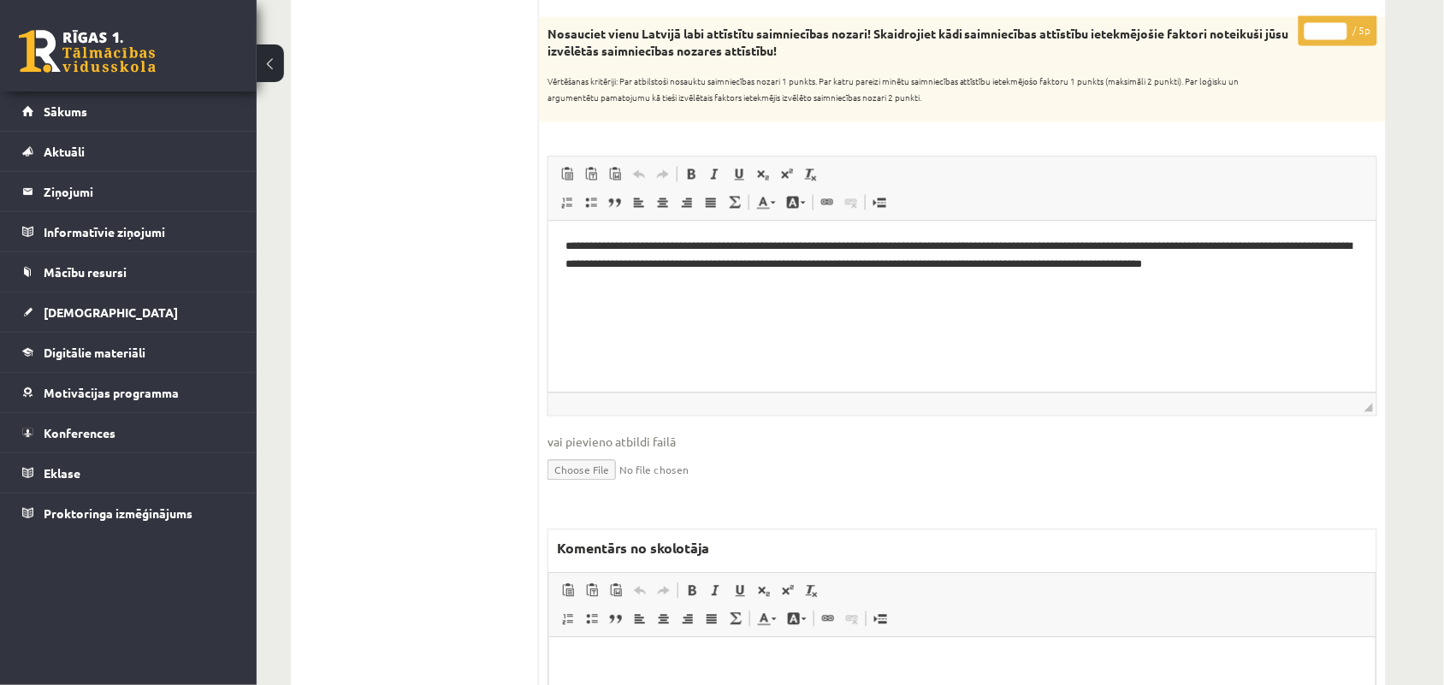
scroll to position [895, 0]
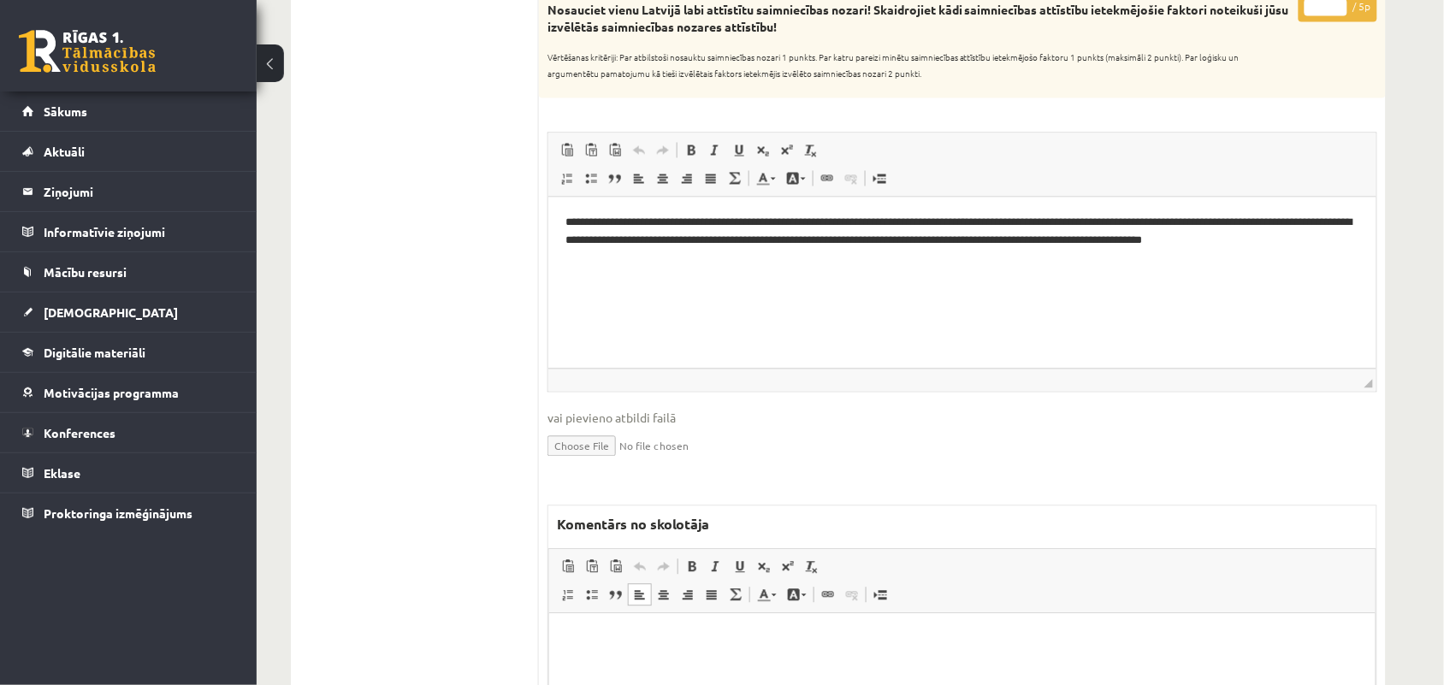
click at [640, 655] on html at bounding box center [962, 640] width 827 height 52
click at [714, 639] on p "**********" at bounding box center [962, 640] width 792 height 18
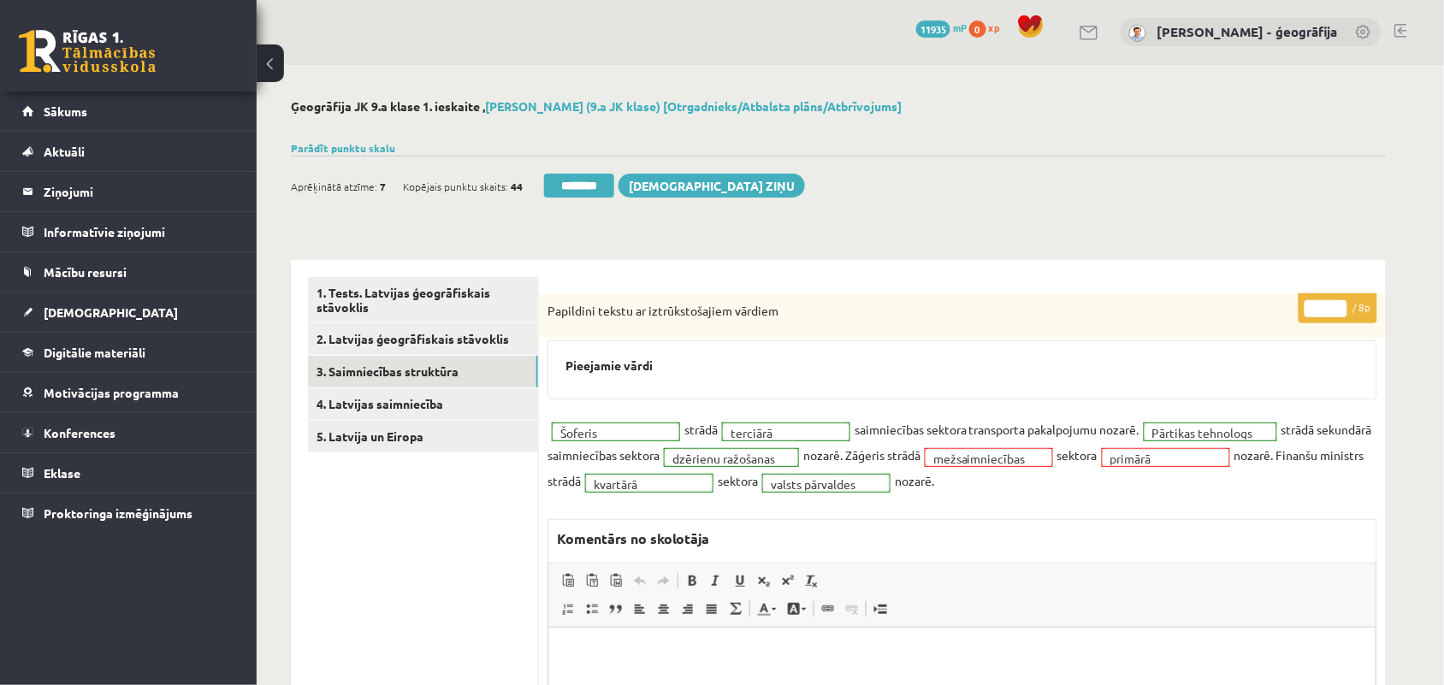
scroll to position [0, 0]
click at [364, 451] on link "5. Latvija un Eiropa" at bounding box center [423, 438] width 230 height 32
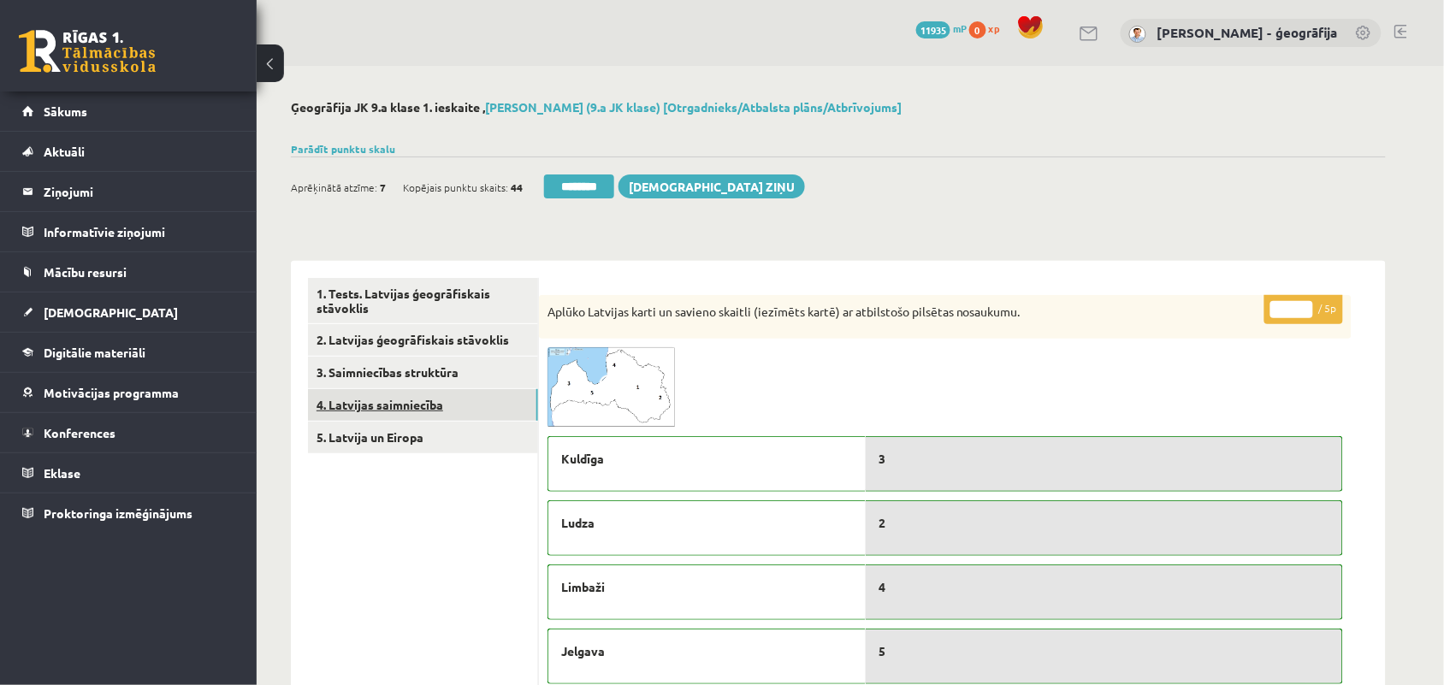
click at [403, 412] on link "4. Latvijas saimniecība" at bounding box center [423, 405] width 230 height 32
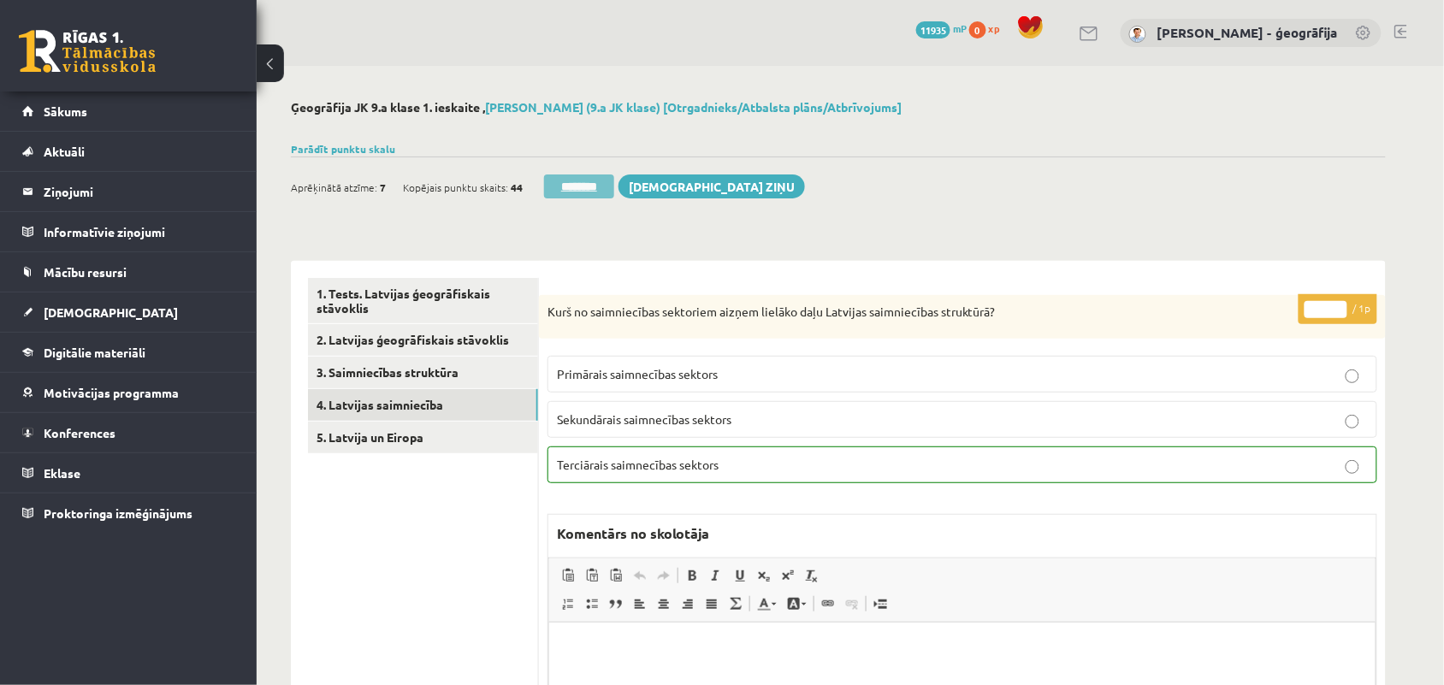
click at [578, 187] on input "********" at bounding box center [579, 187] width 70 height 24
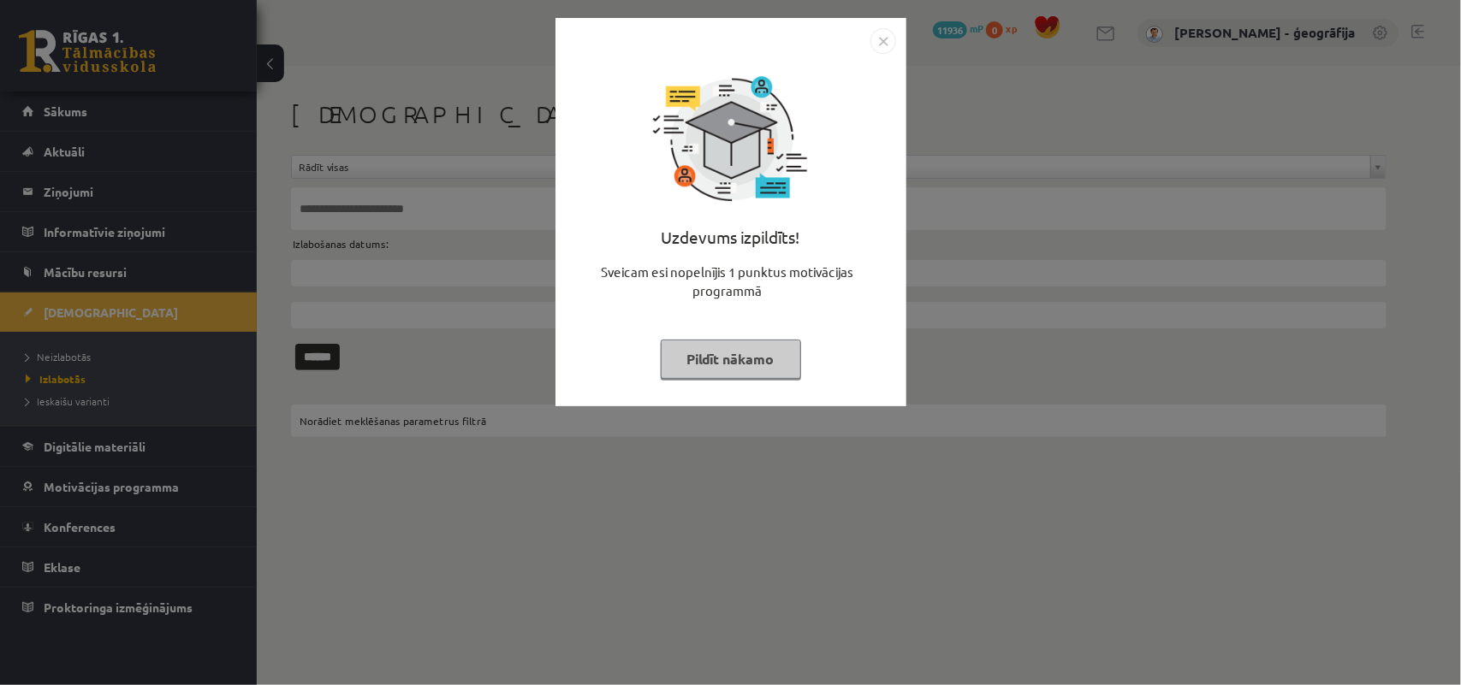
click at [689, 364] on button "Pildīt nākamo" at bounding box center [731, 359] width 140 height 39
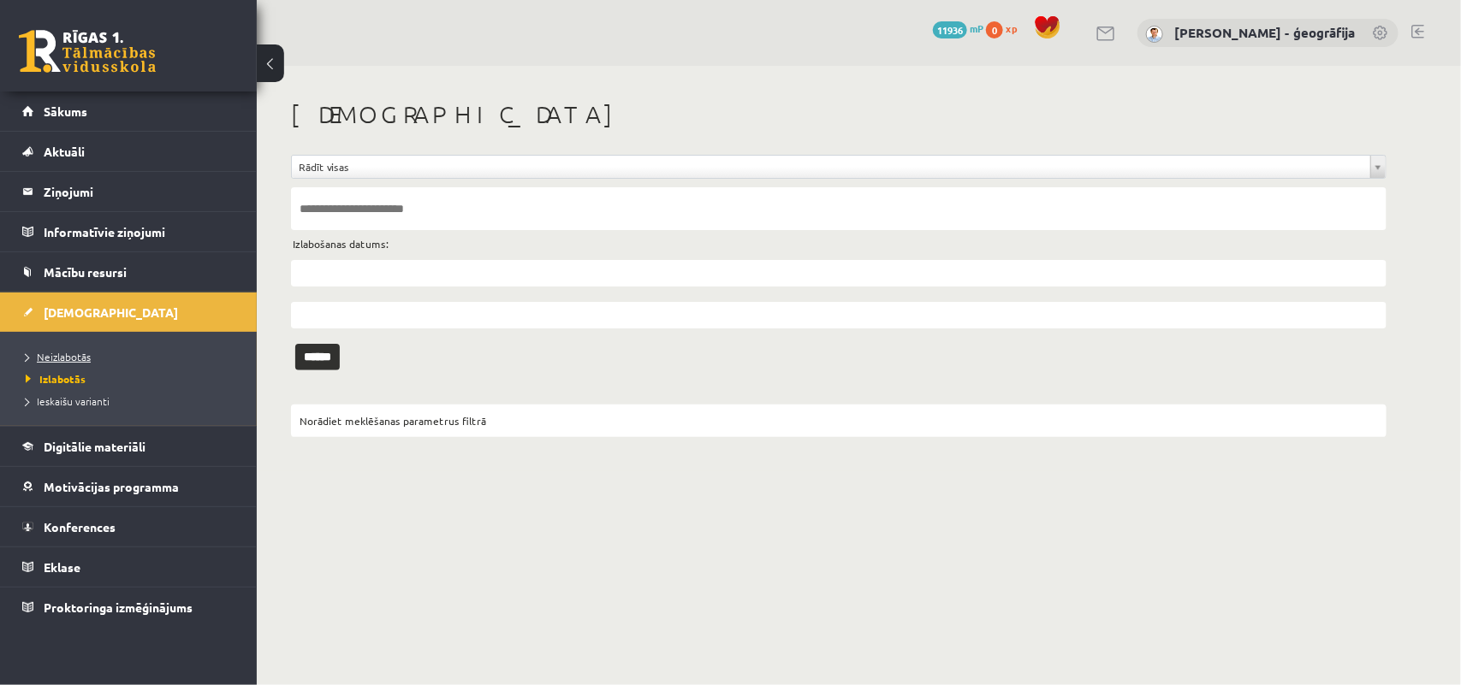
click at [53, 356] on span "Neizlabotās" at bounding box center [58, 357] width 65 height 14
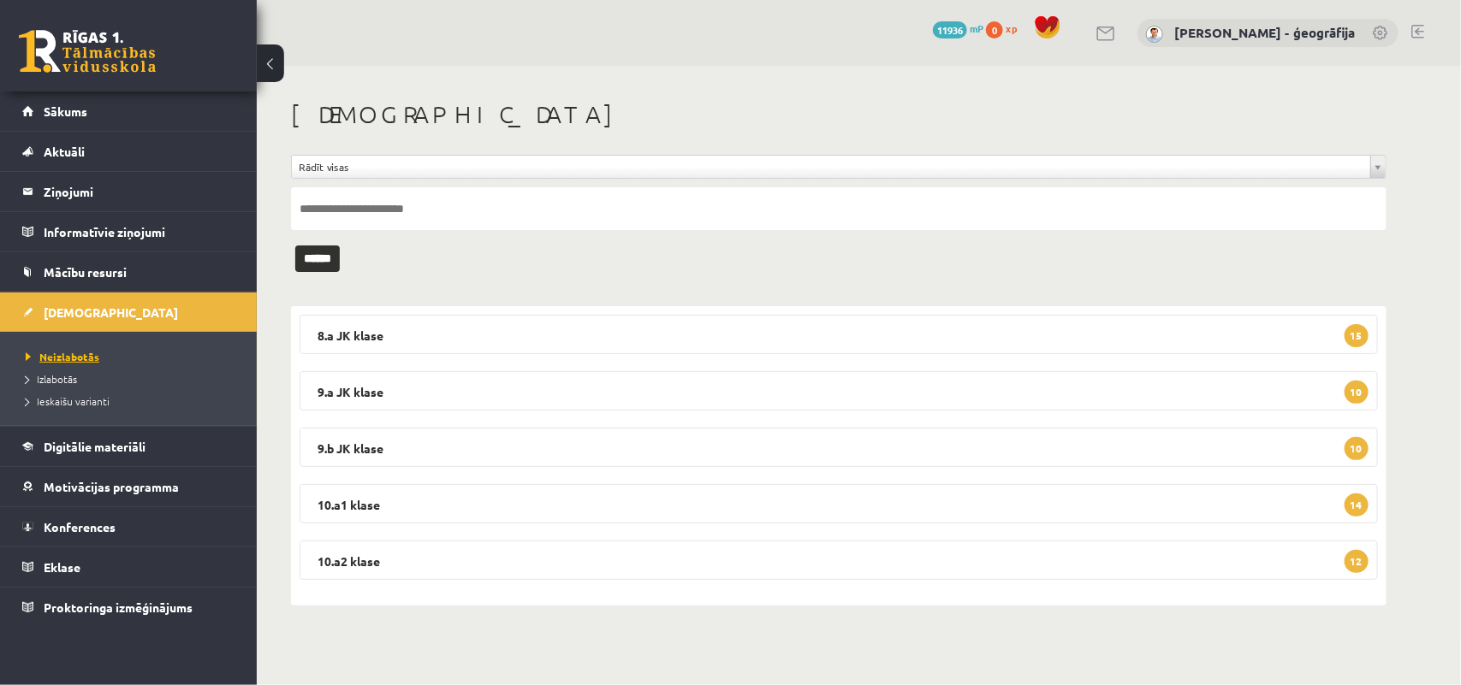
click at [71, 360] on span "Neizlabotās" at bounding box center [63, 357] width 74 height 14
click at [544, 383] on legend "9.a [PERSON_NAME] 10" at bounding box center [839, 390] width 1078 height 39
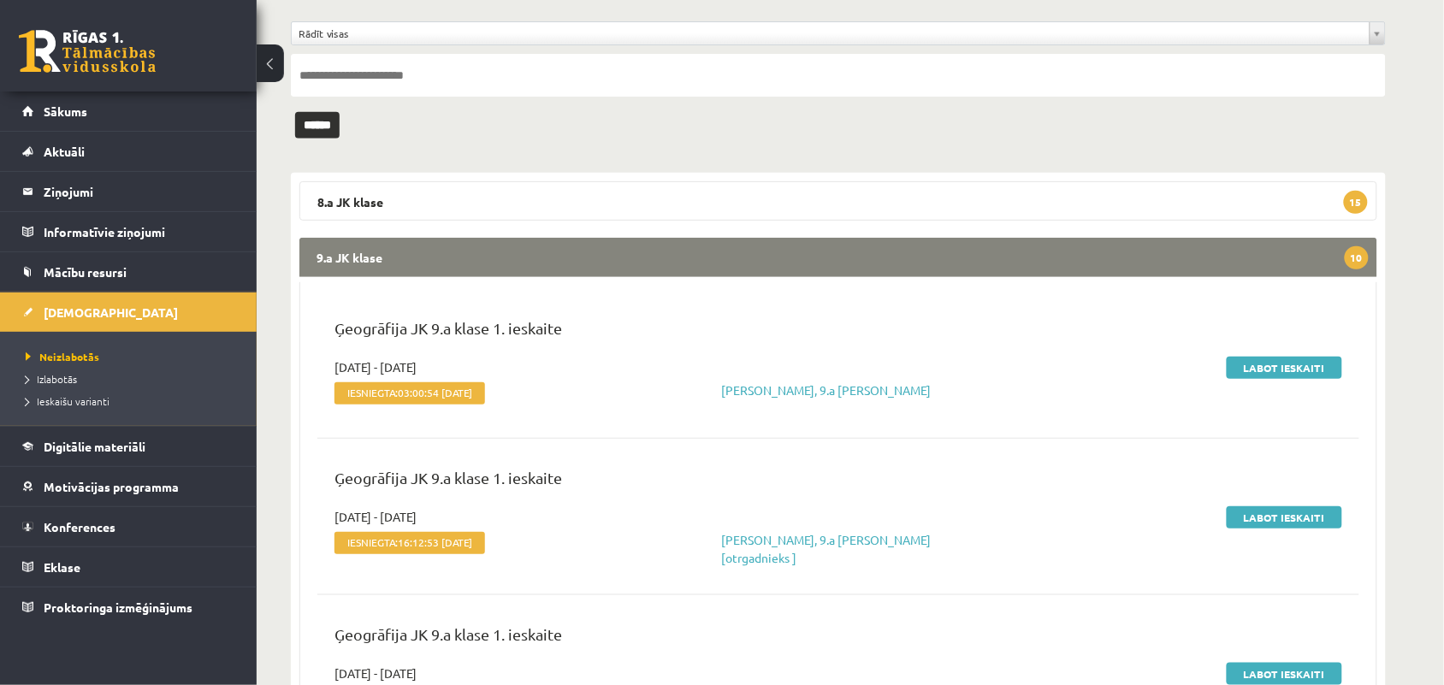
scroll to position [199, 0]
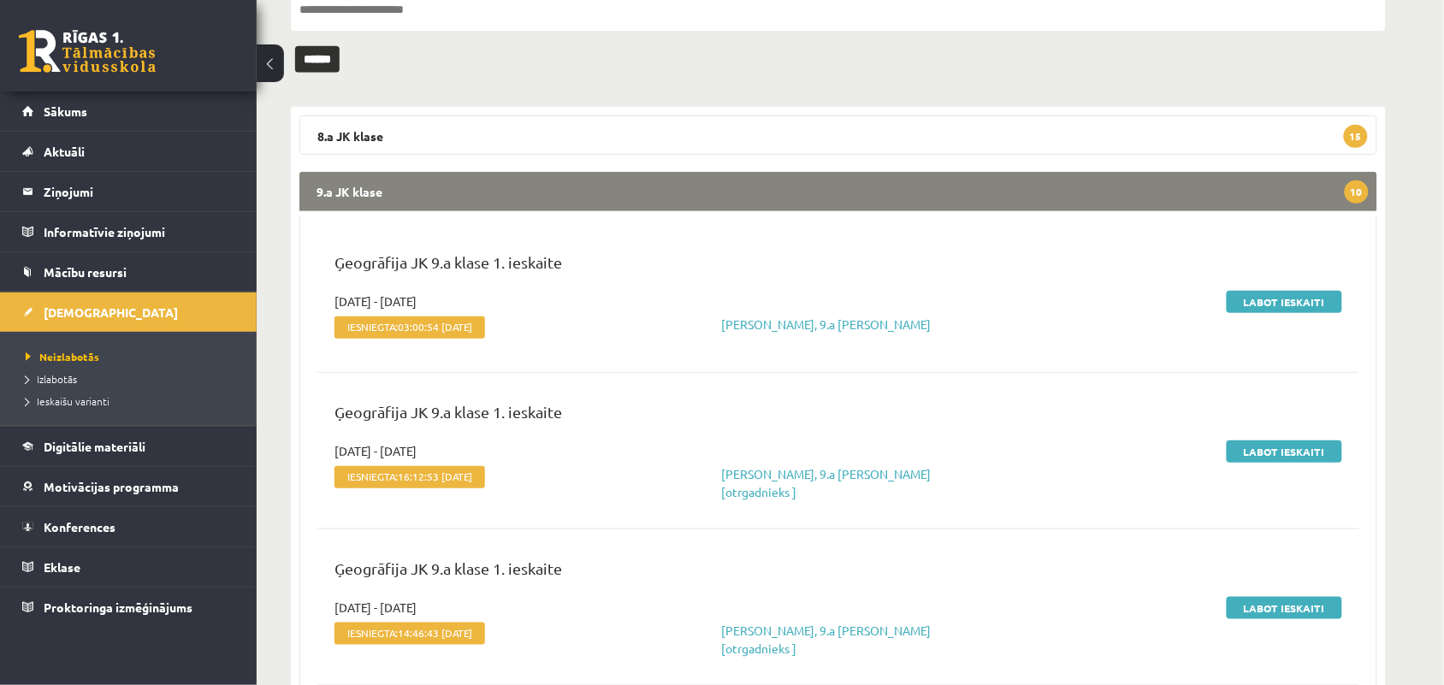
click at [673, 194] on legend "9.a [PERSON_NAME] 10" at bounding box center [839, 191] width 1078 height 39
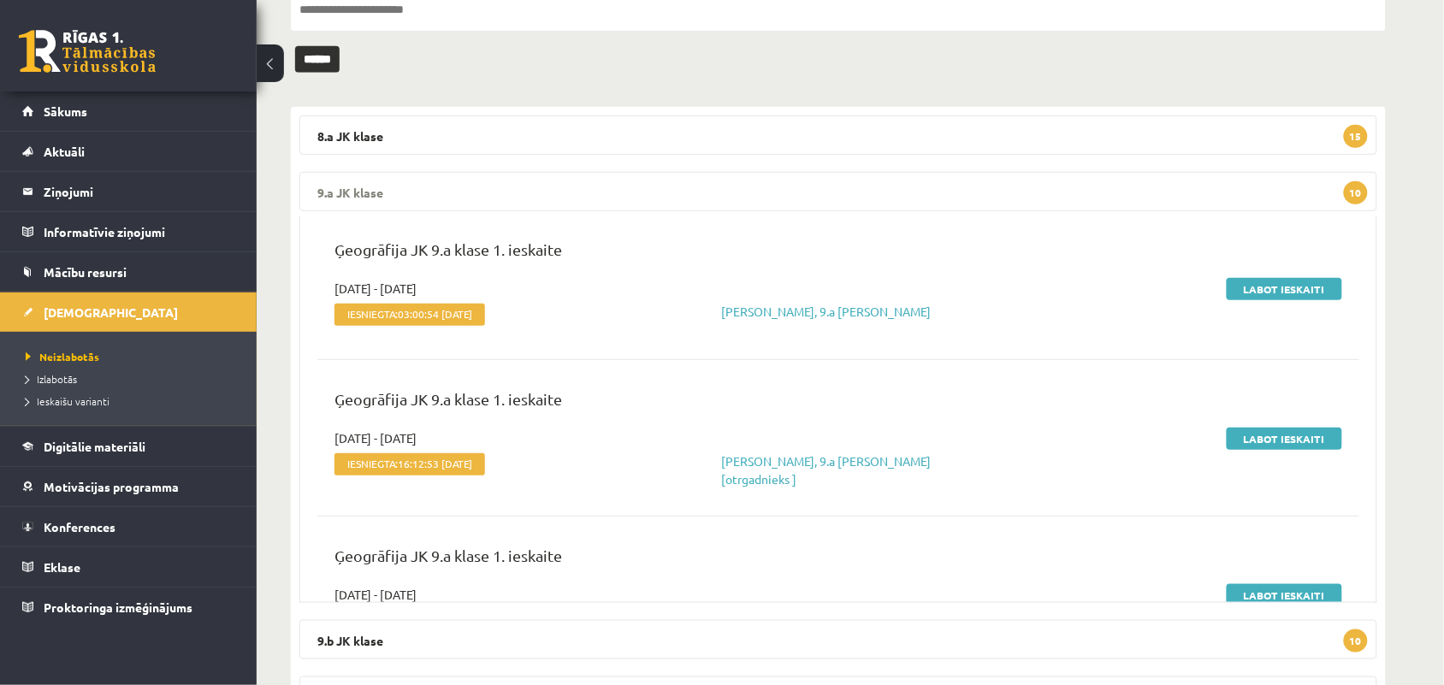
scroll to position [0, 0]
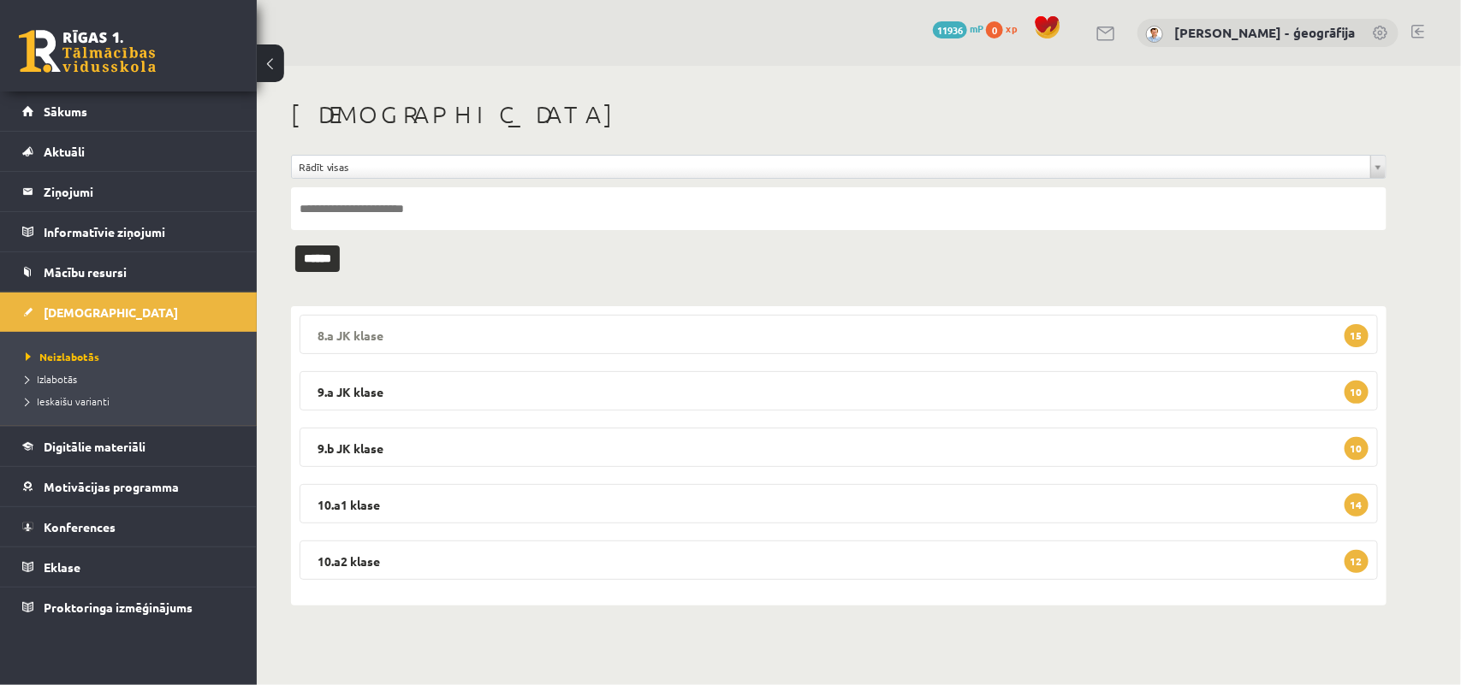
click at [642, 349] on legend "8.a JK klase 15" at bounding box center [839, 334] width 1078 height 39
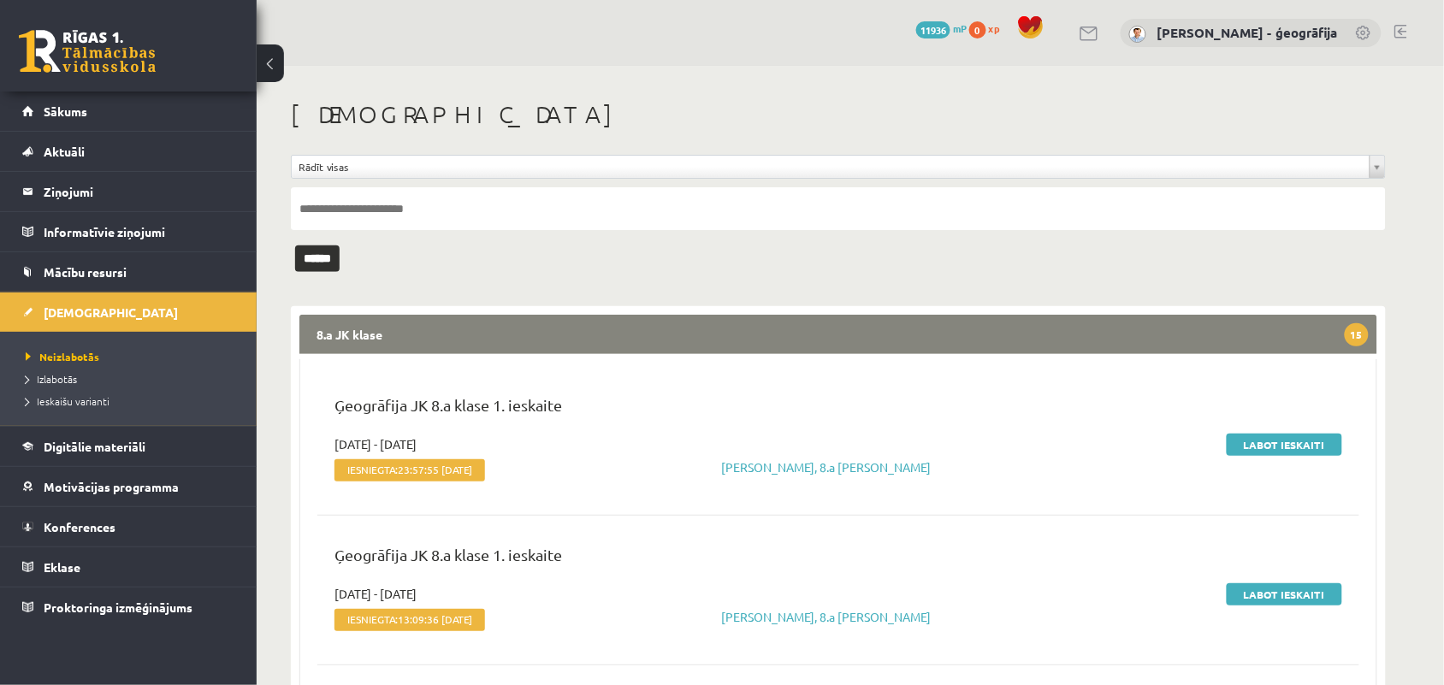
click at [695, 319] on legend "8.a JK klase 15" at bounding box center [839, 334] width 1078 height 39
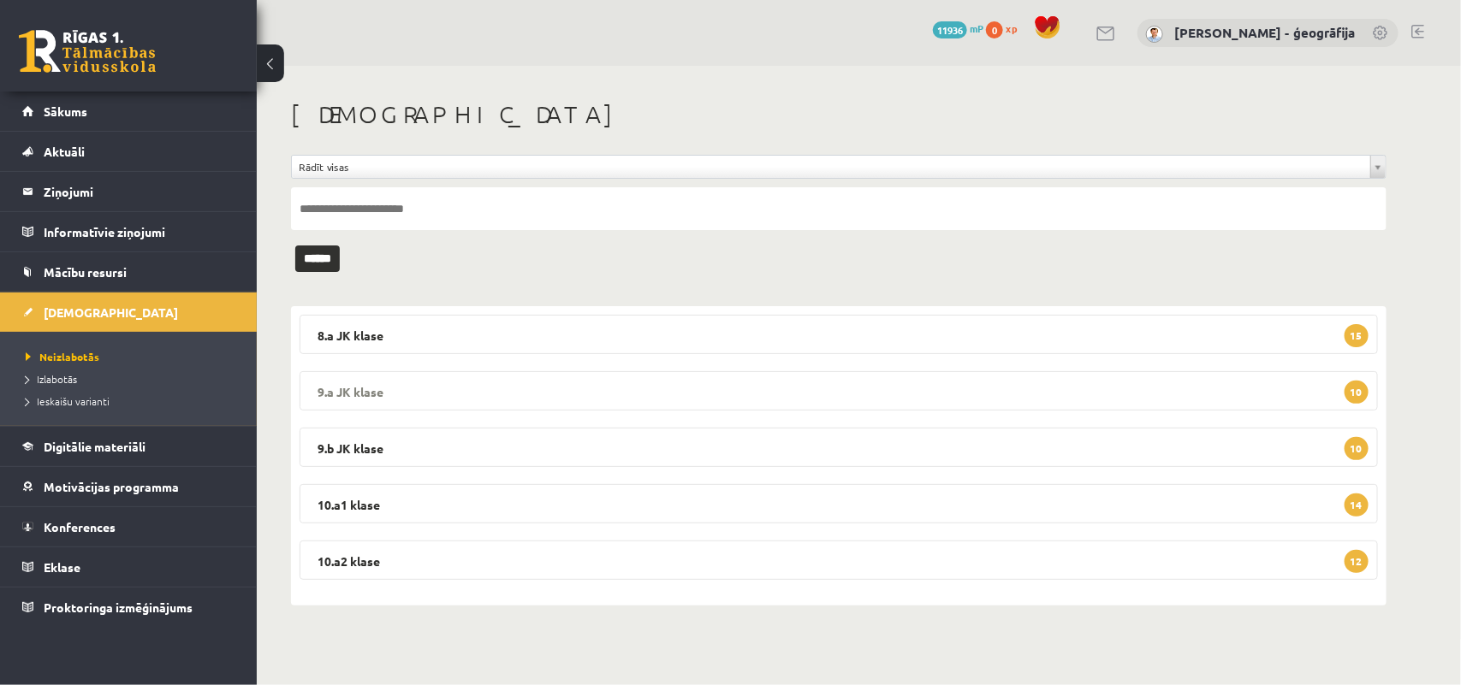
click at [677, 391] on legend "9.a [PERSON_NAME] 10" at bounding box center [839, 390] width 1078 height 39
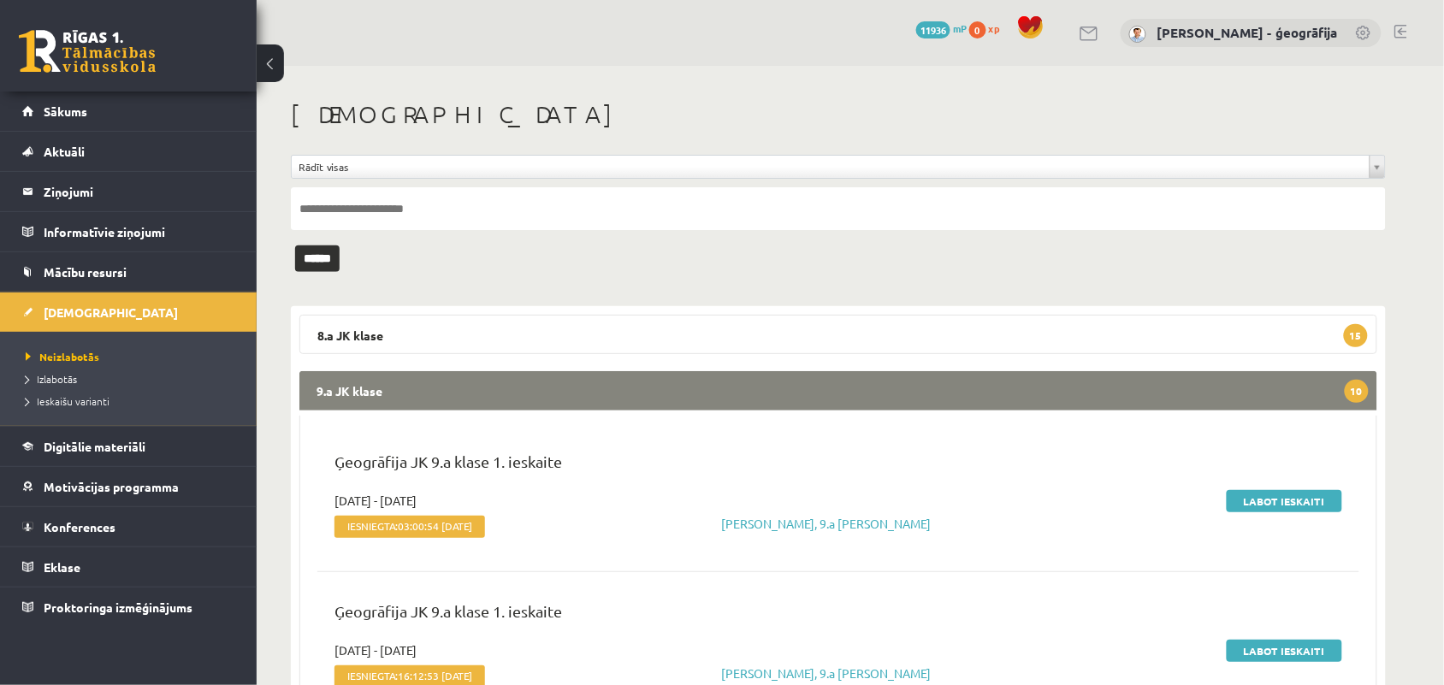
click at [677, 391] on legend "9.a [PERSON_NAME] 10" at bounding box center [839, 390] width 1078 height 39
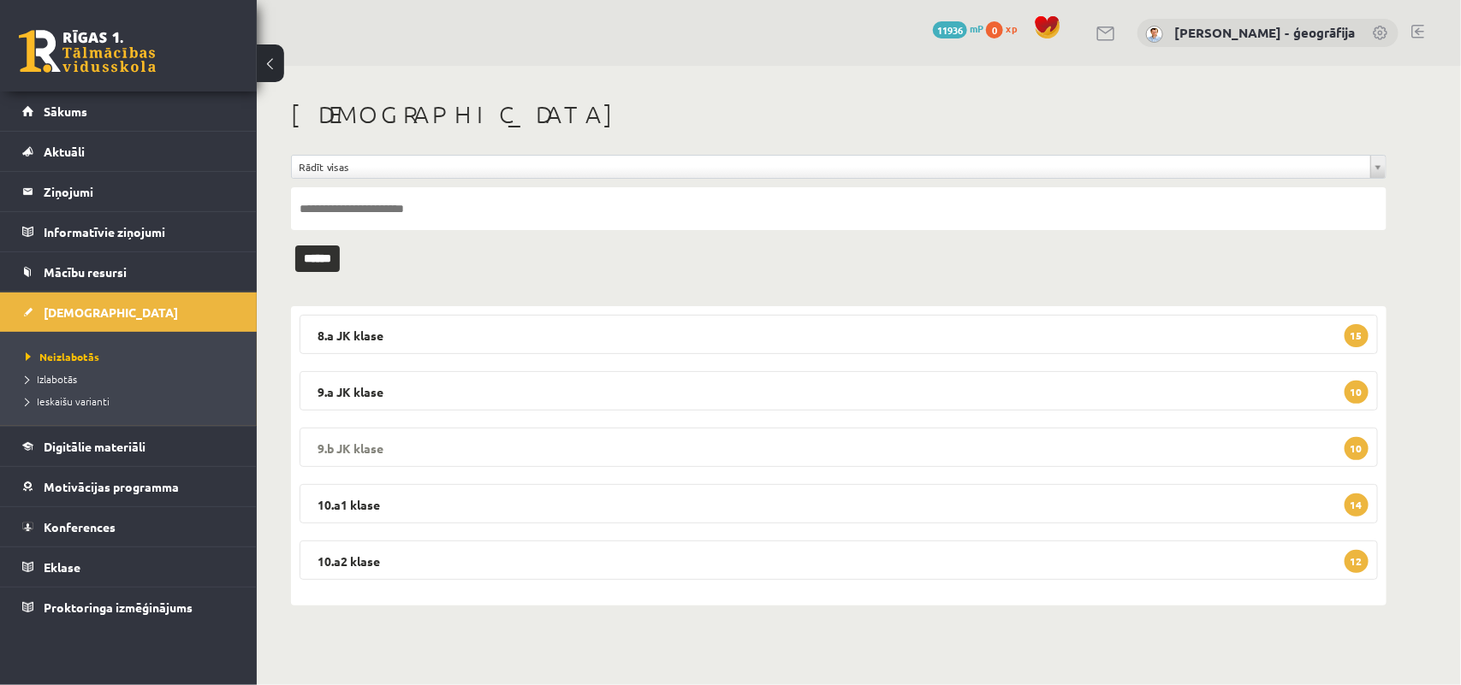
click at [657, 458] on legend "9.b [PERSON_NAME] 10" at bounding box center [839, 447] width 1078 height 39
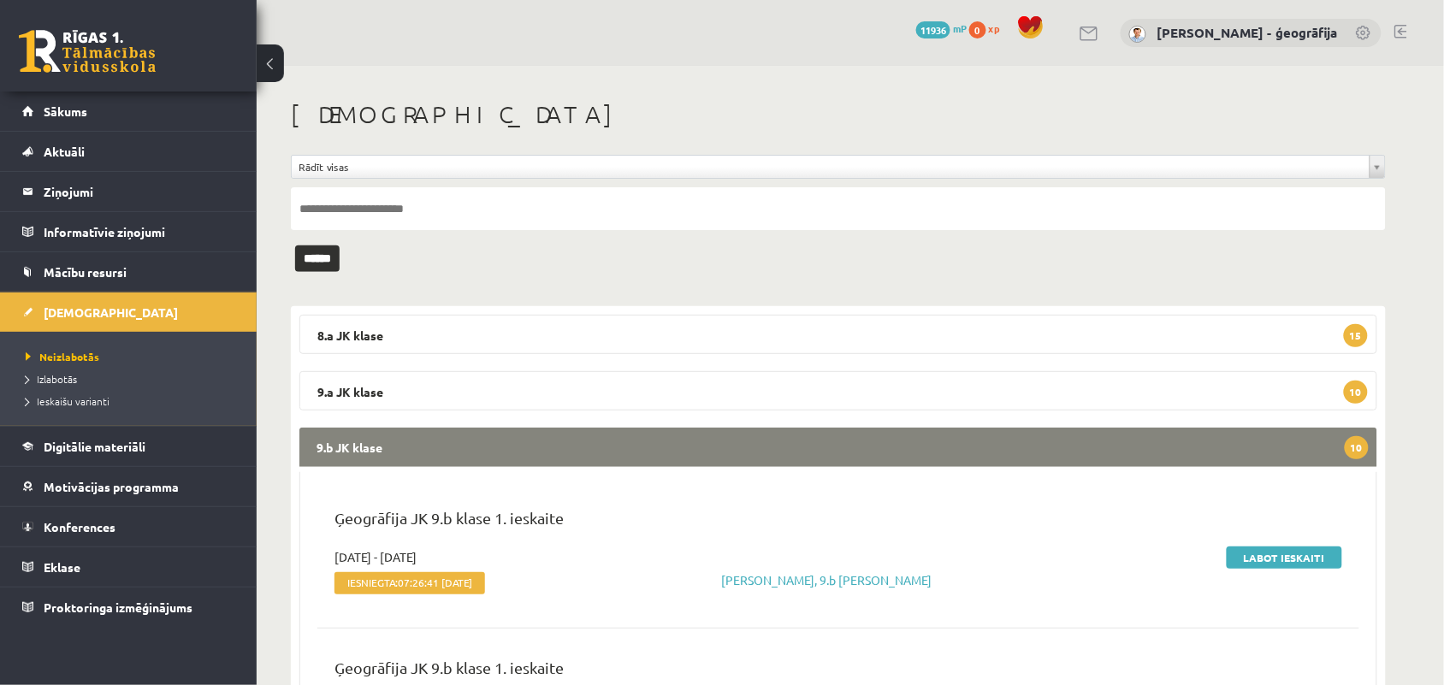
click at [657, 458] on legend "9.b [PERSON_NAME] 10" at bounding box center [839, 447] width 1078 height 39
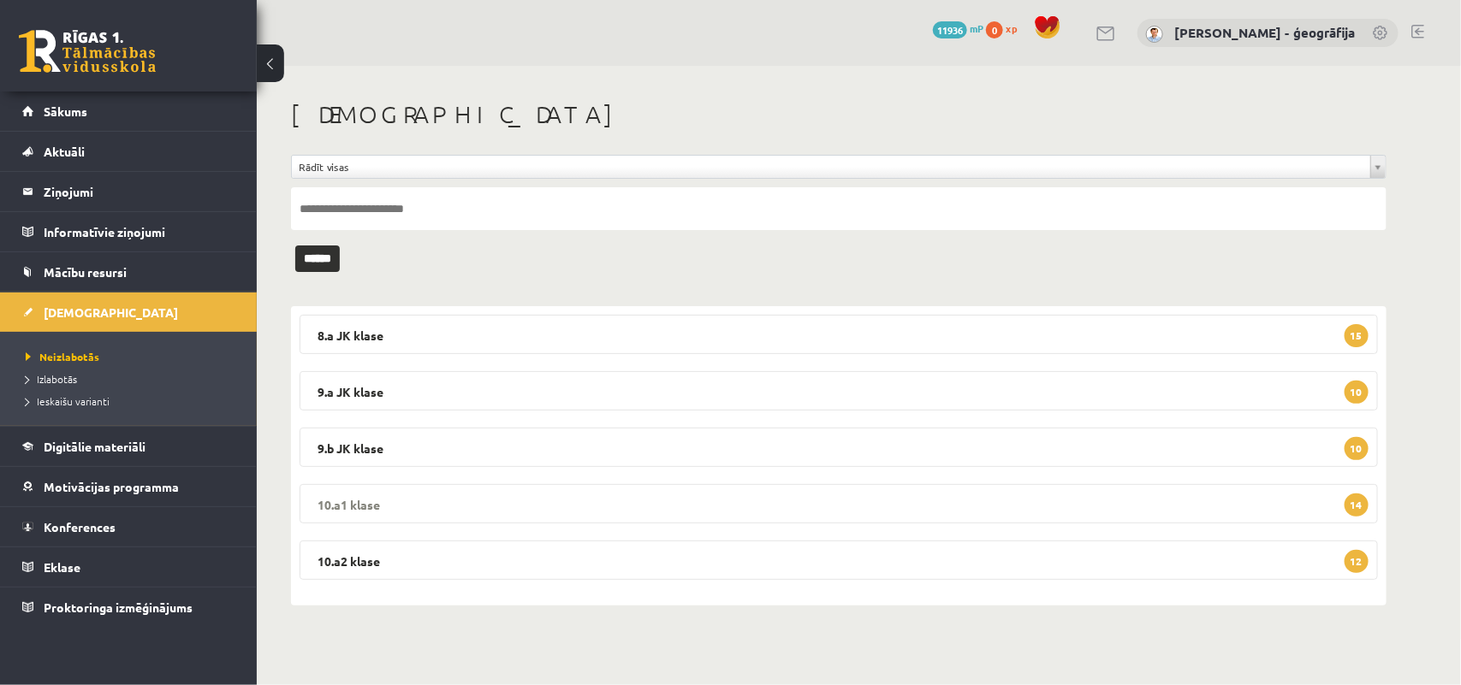
click at [689, 501] on legend "10.a1 [PERSON_NAME] 14" at bounding box center [839, 503] width 1078 height 39
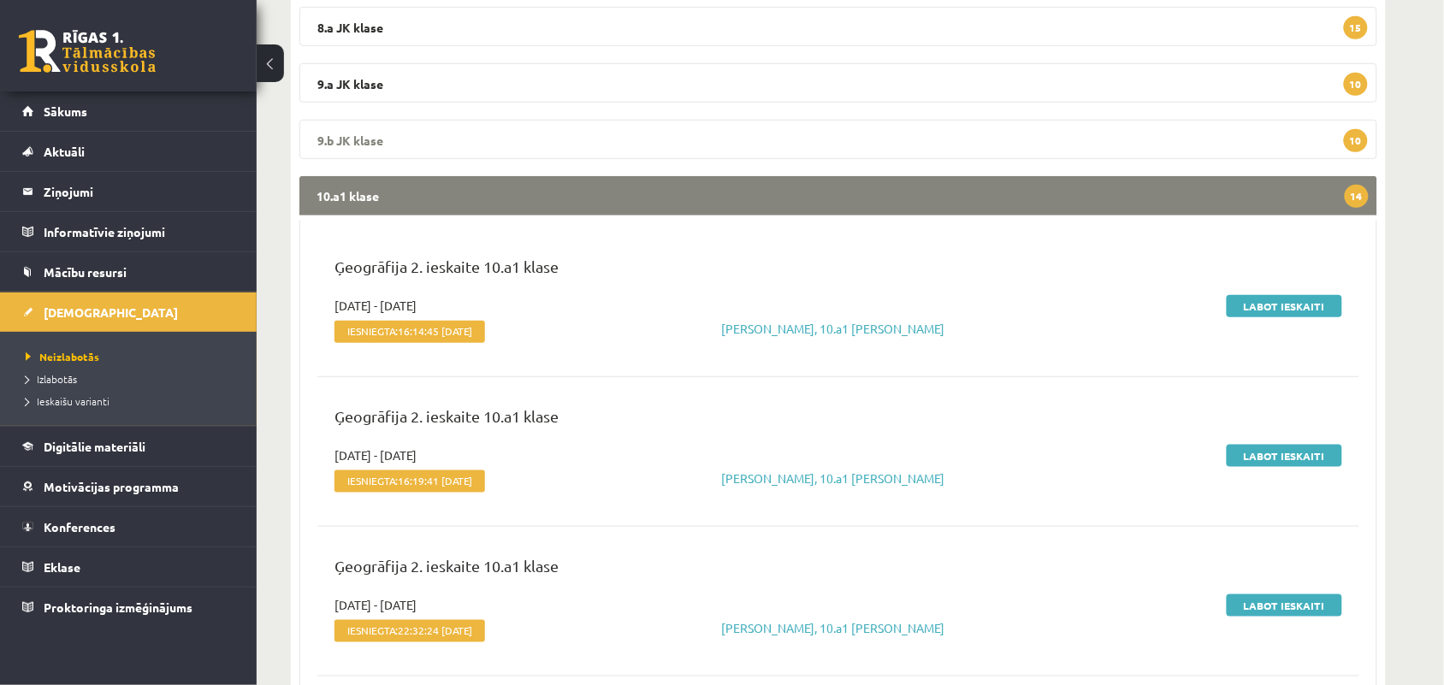
scroll to position [311, 0]
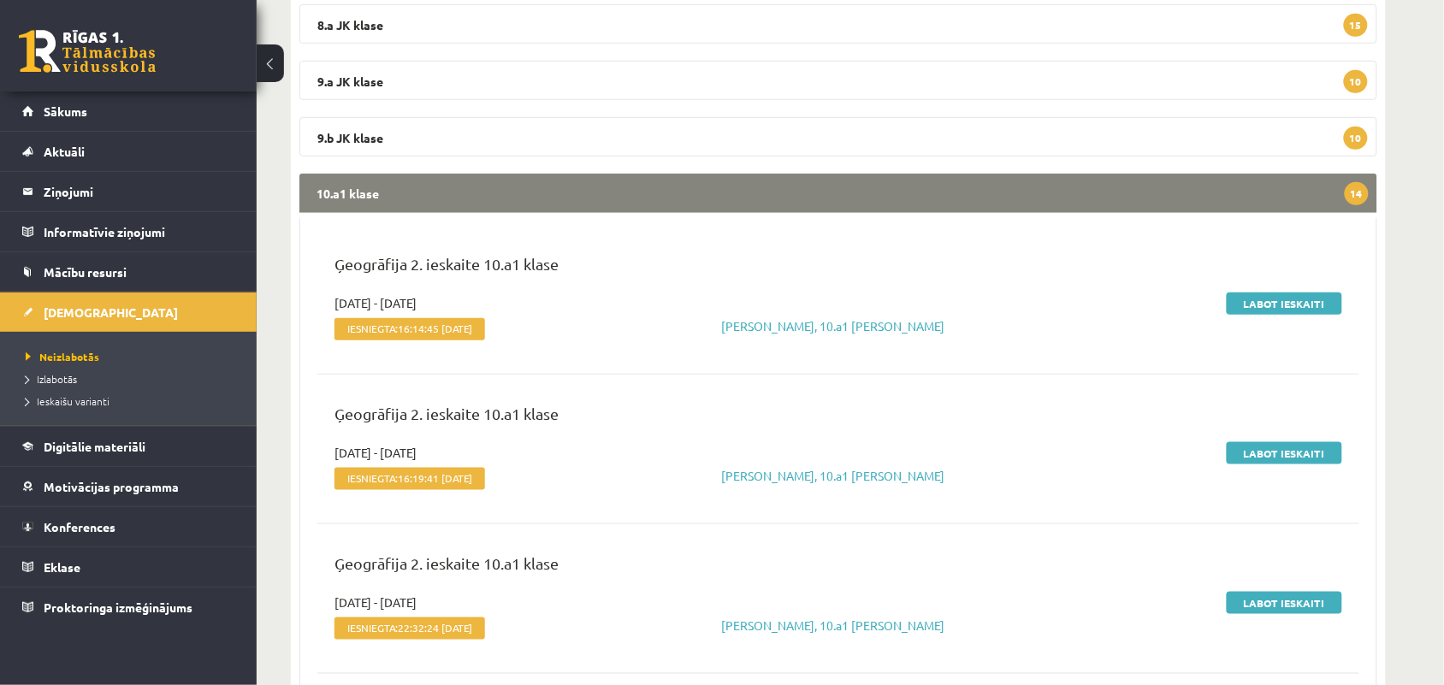
click at [635, 201] on legend "10.a1 [PERSON_NAME] 14" at bounding box center [839, 193] width 1078 height 39
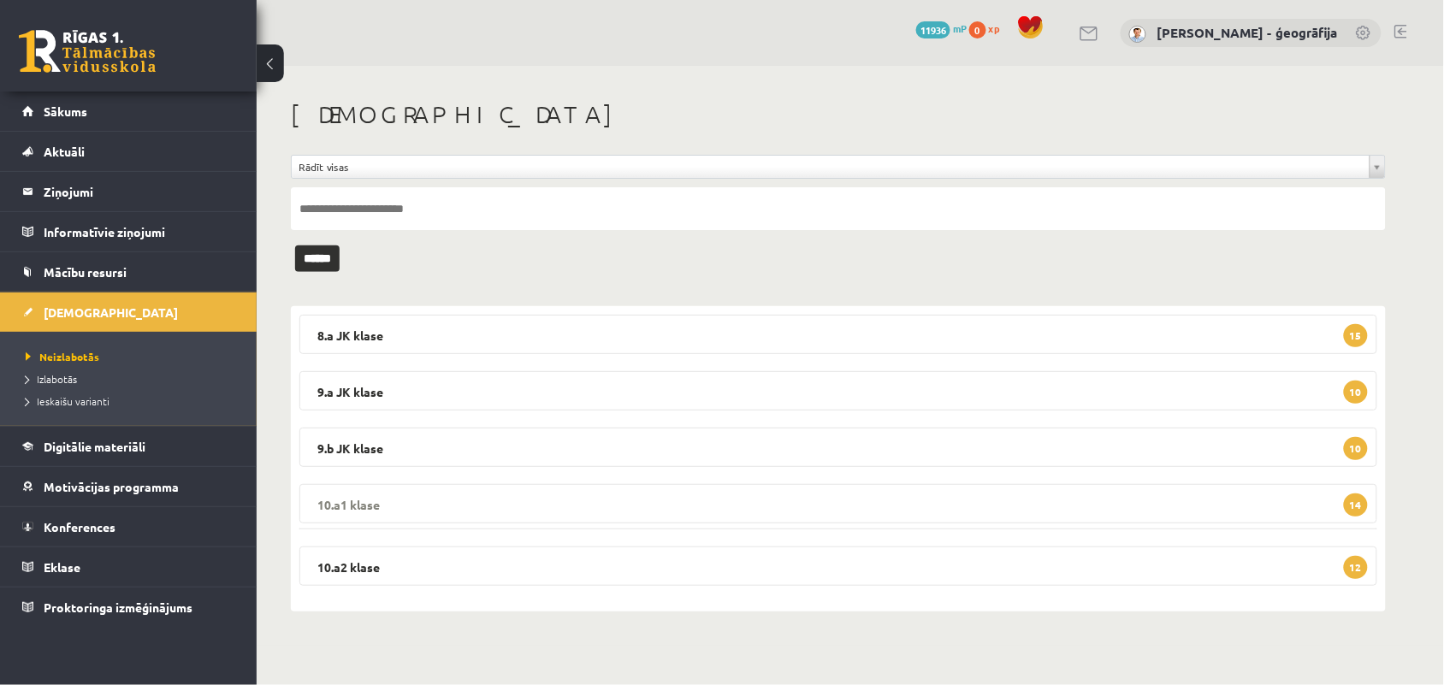
scroll to position [0, 0]
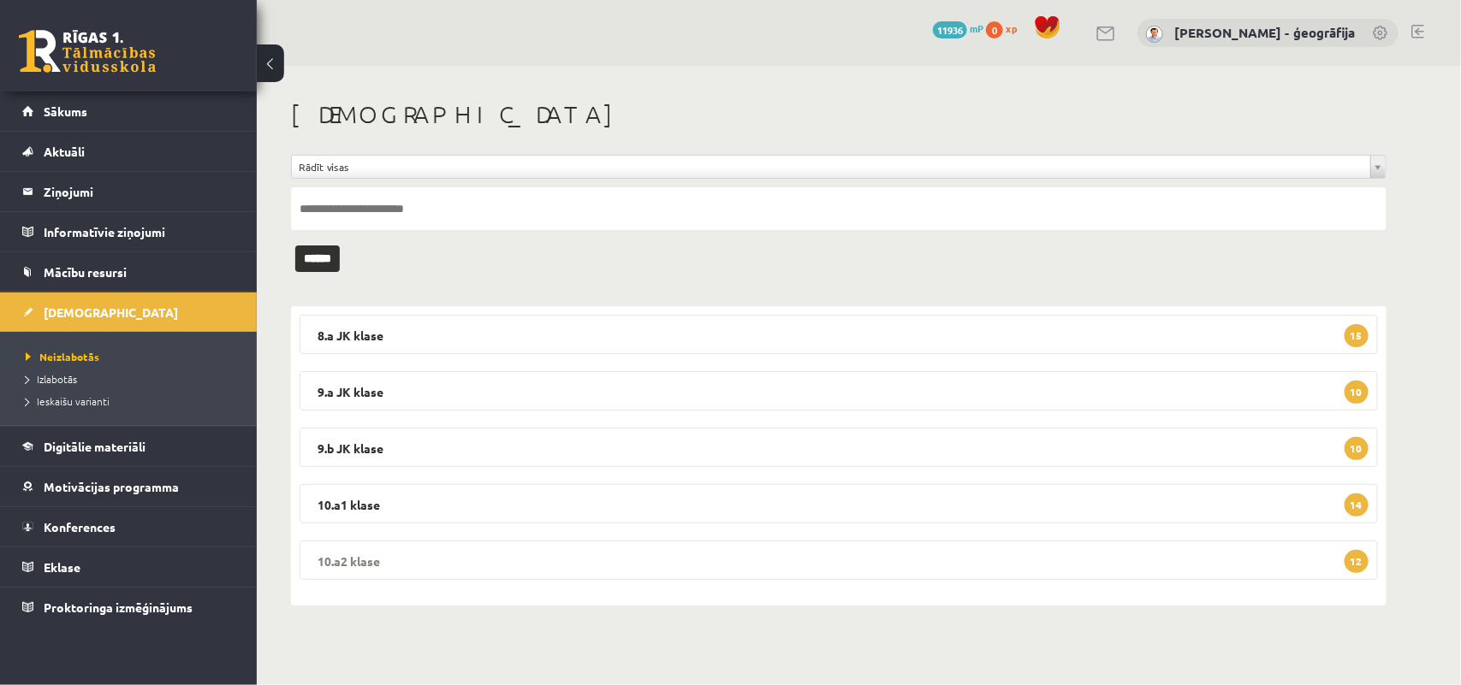
click at [636, 565] on legend "10.a2 [PERSON_NAME] 12" at bounding box center [839, 560] width 1078 height 39
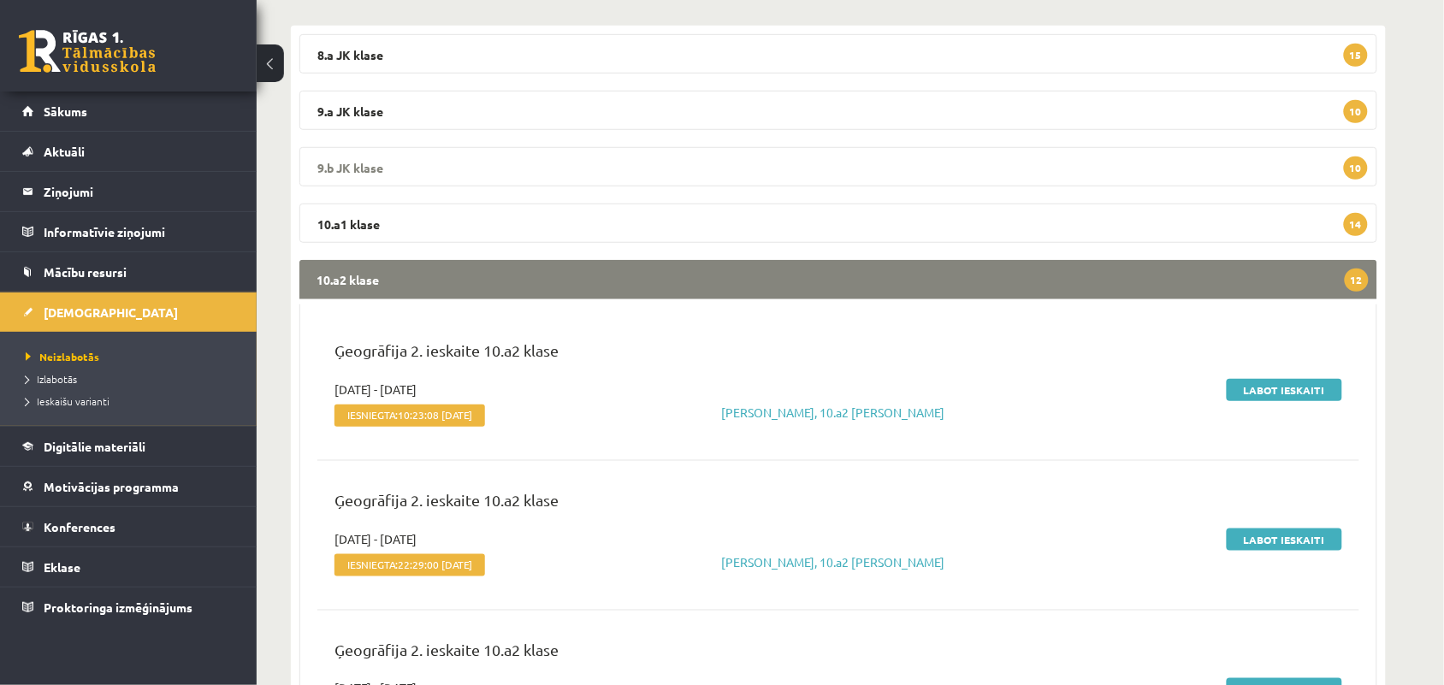
scroll to position [344, 0]
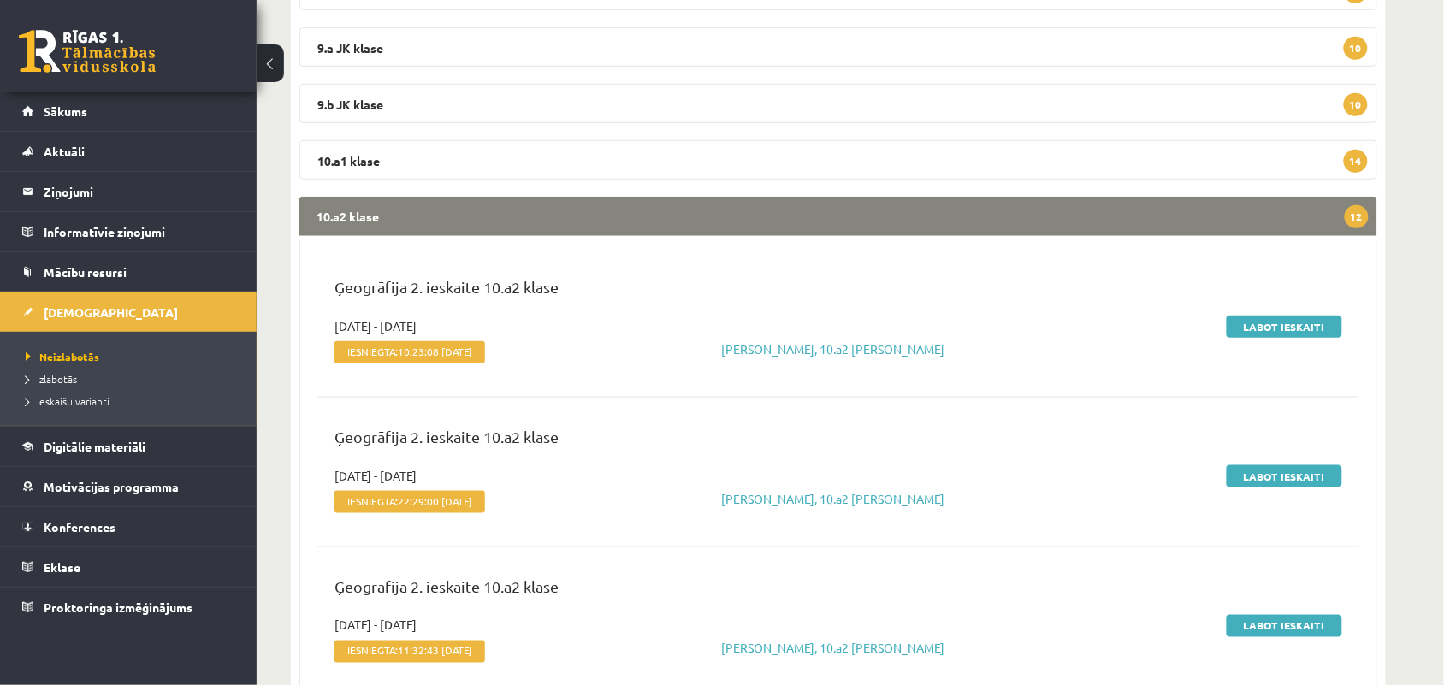
click at [643, 228] on legend "10.a2 [PERSON_NAME] 12" at bounding box center [839, 216] width 1078 height 39
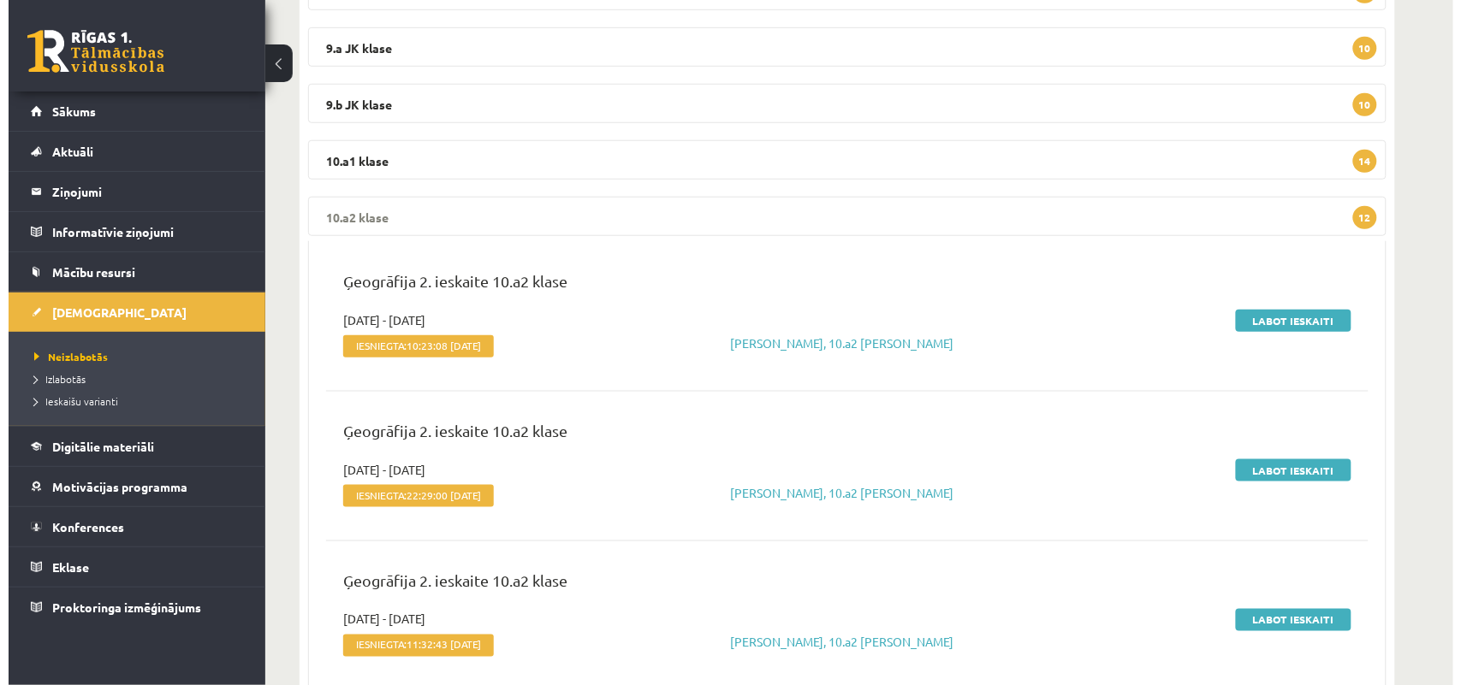
scroll to position [0, 0]
